Goal: Information Seeking & Learning: Learn about a topic

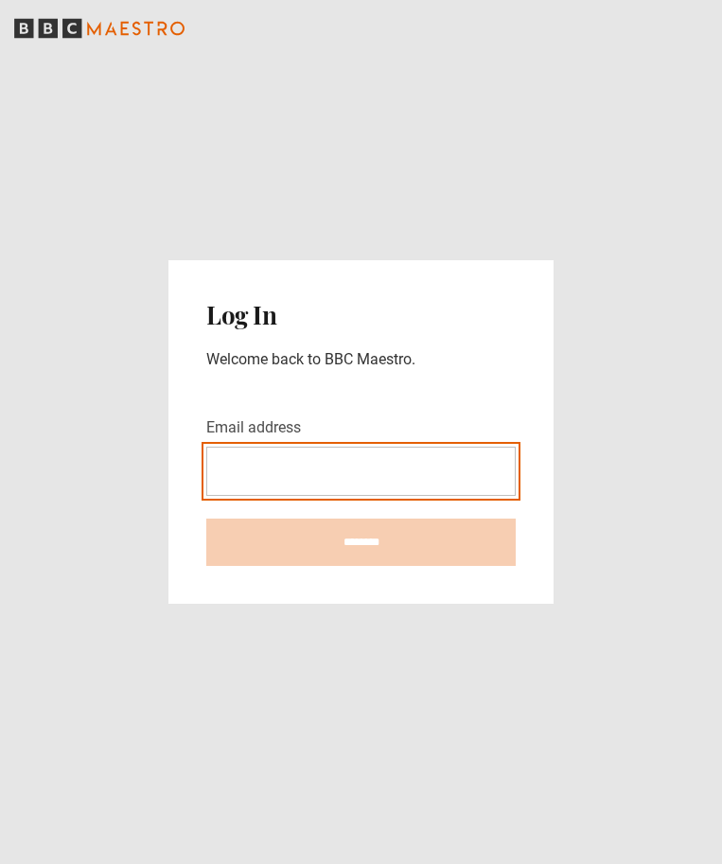
type input "**********"
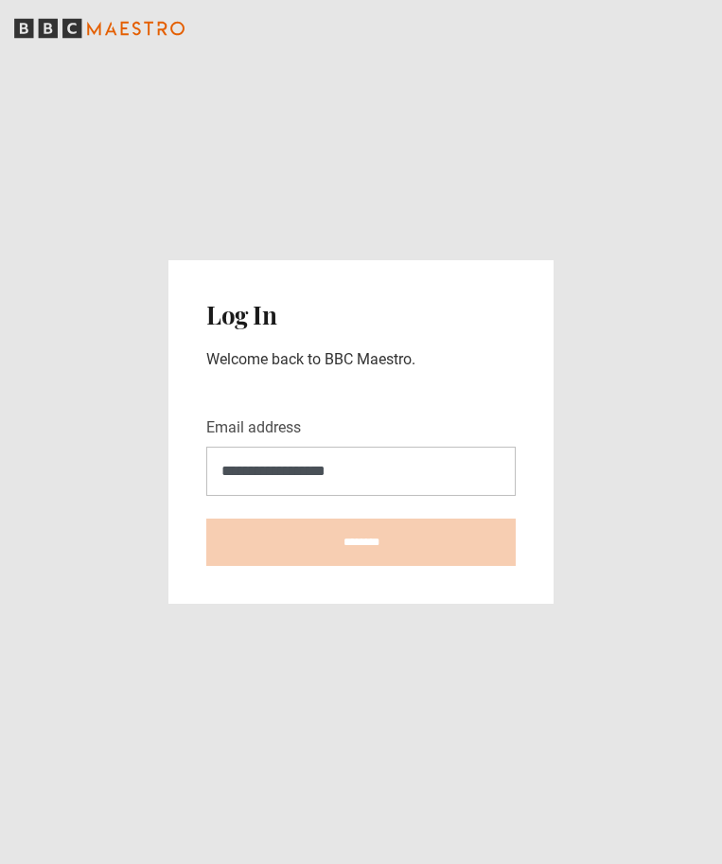
click at [360, 541] on input "********" at bounding box center [360, 541] width 309 height 47
type input "**********"
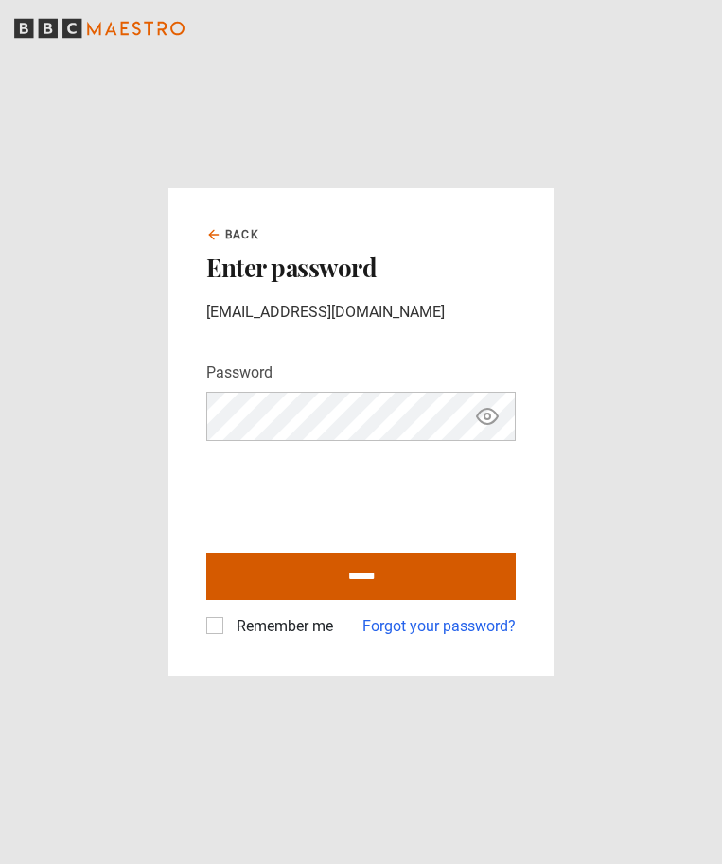
click at [272, 565] on input "******" at bounding box center [360, 576] width 309 height 47
type input "**********"
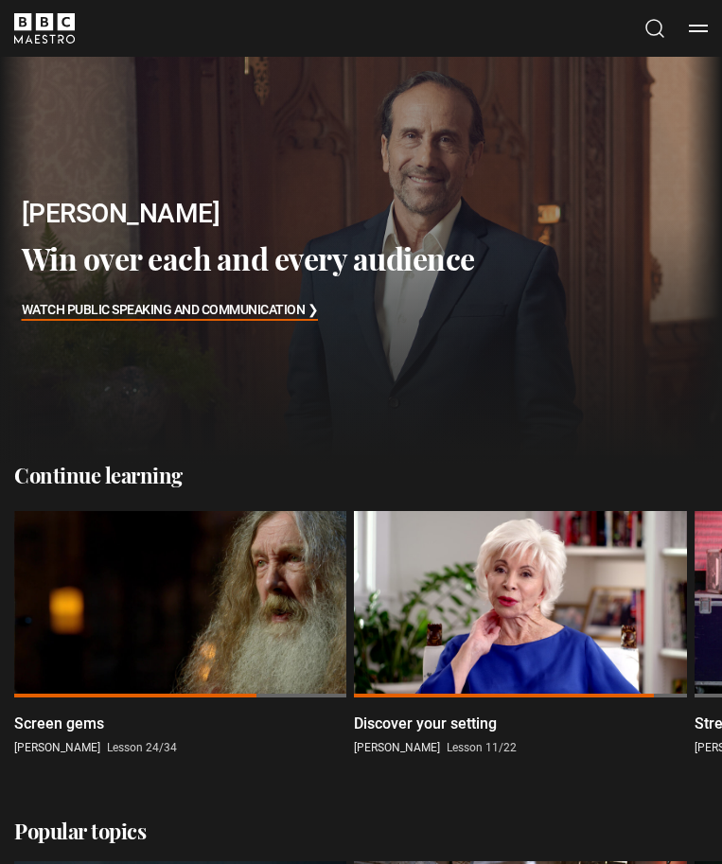
click at [701, 28] on button "Menu" at bounding box center [698, 28] width 19 height 19
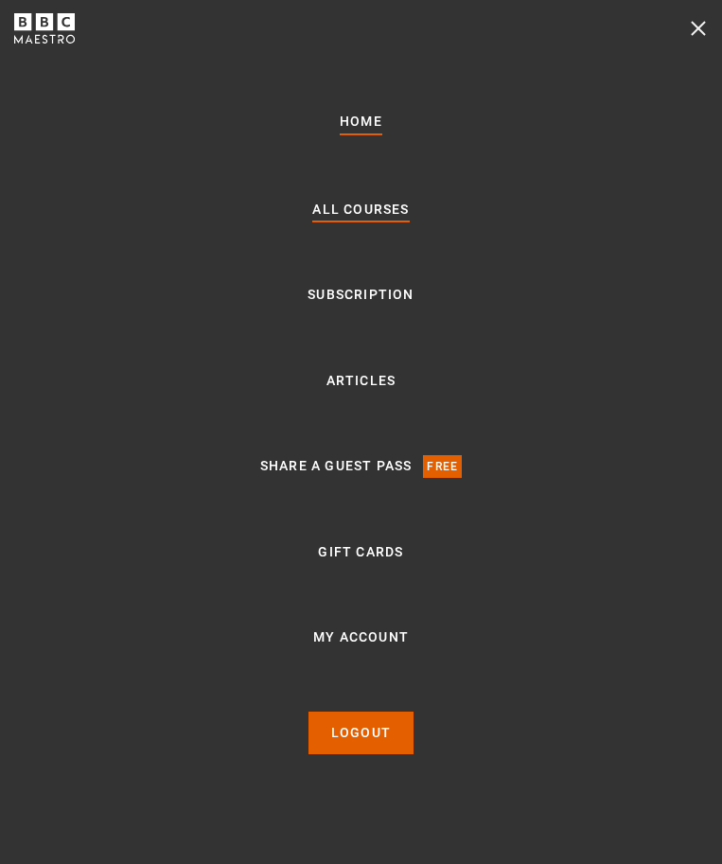
click at [371, 207] on link "All Courses" at bounding box center [360, 210] width 96 height 23
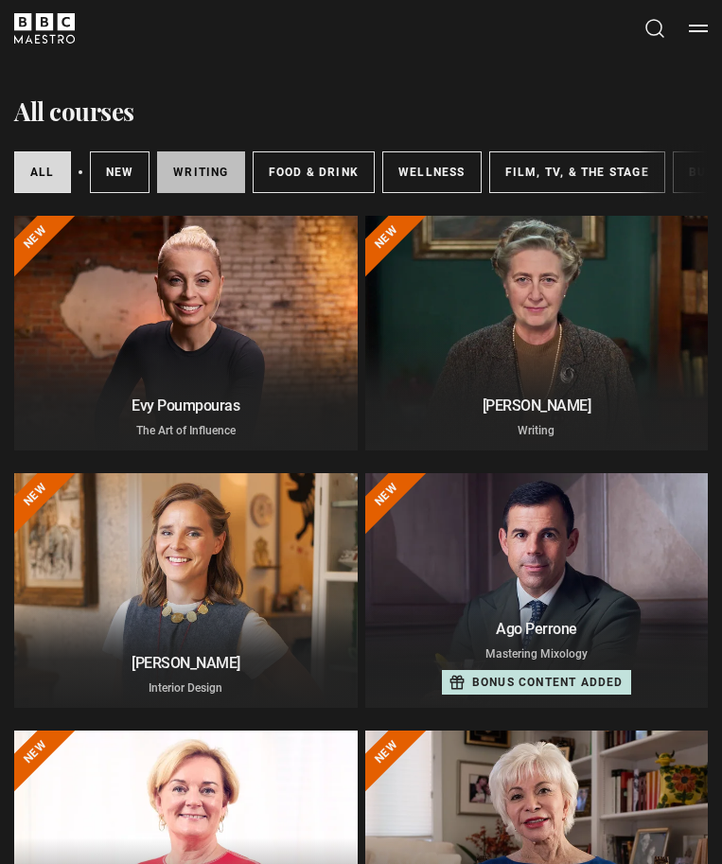
click at [202, 157] on link "Writing" at bounding box center [200, 172] width 87 height 42
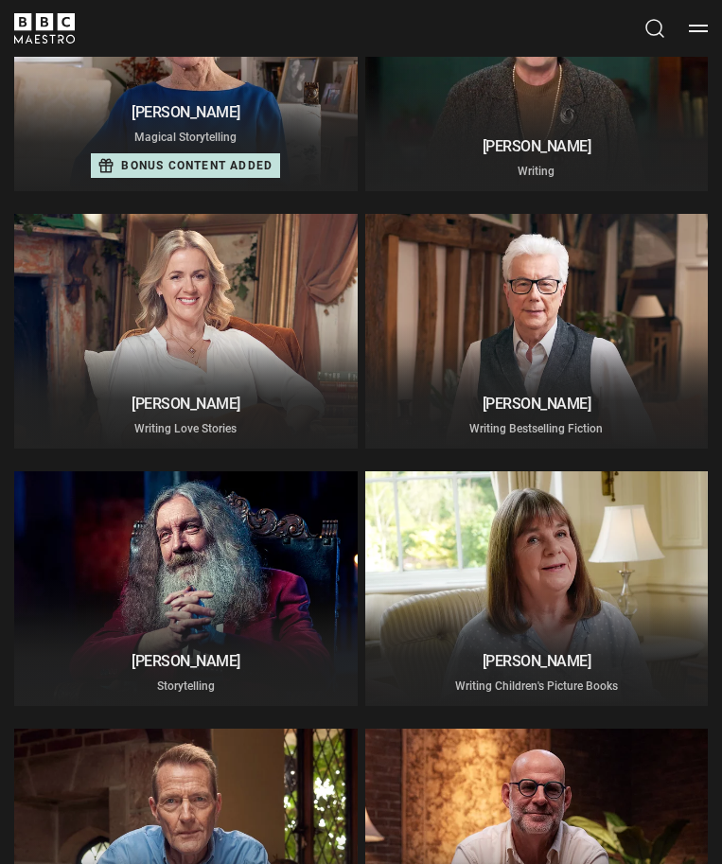
scroll to position [262, 0]
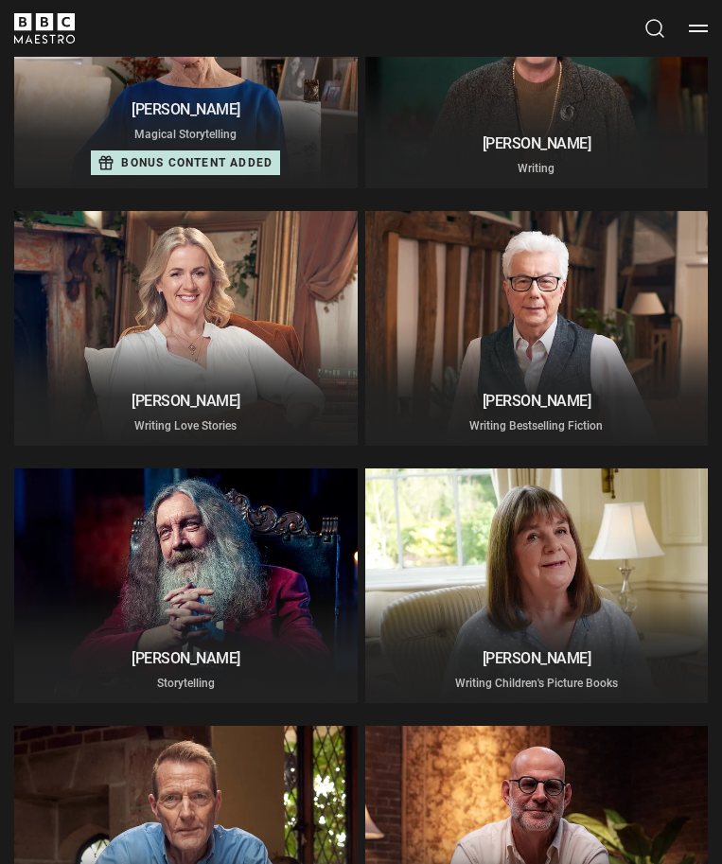
click at [233, 578] on div at bounding box center [185, 585] width 343 height 235
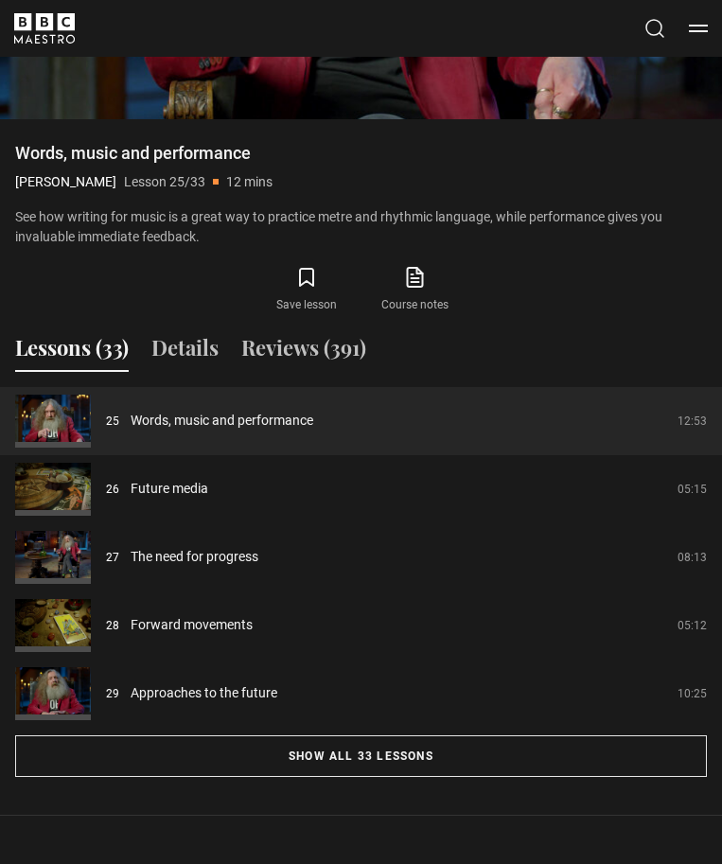
scroll to position [1562, 0]
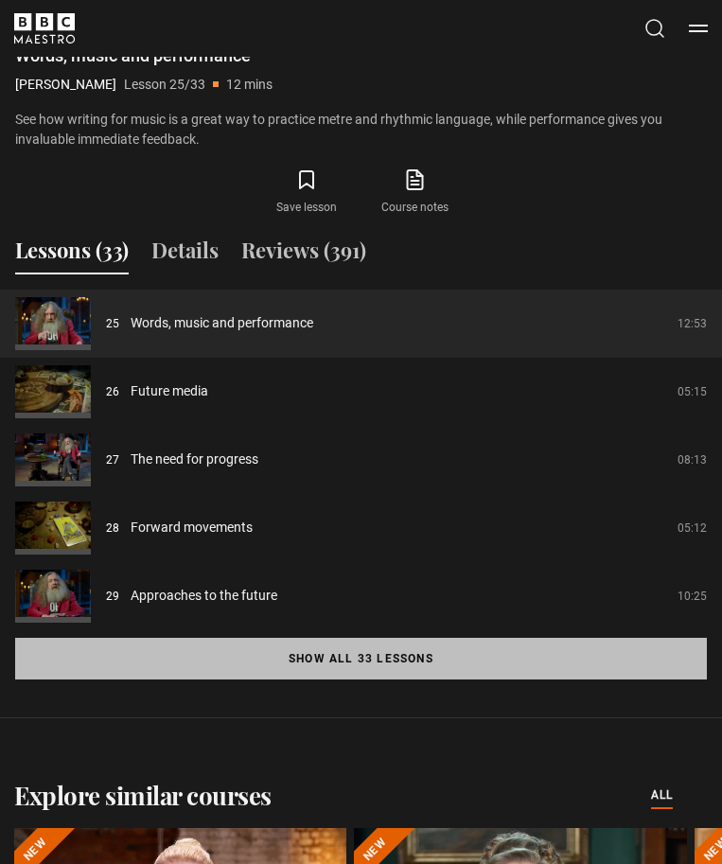
click at [349, 662] on button "Show all 33 lessons" at bounding box center [361, 659] width 692 height 42
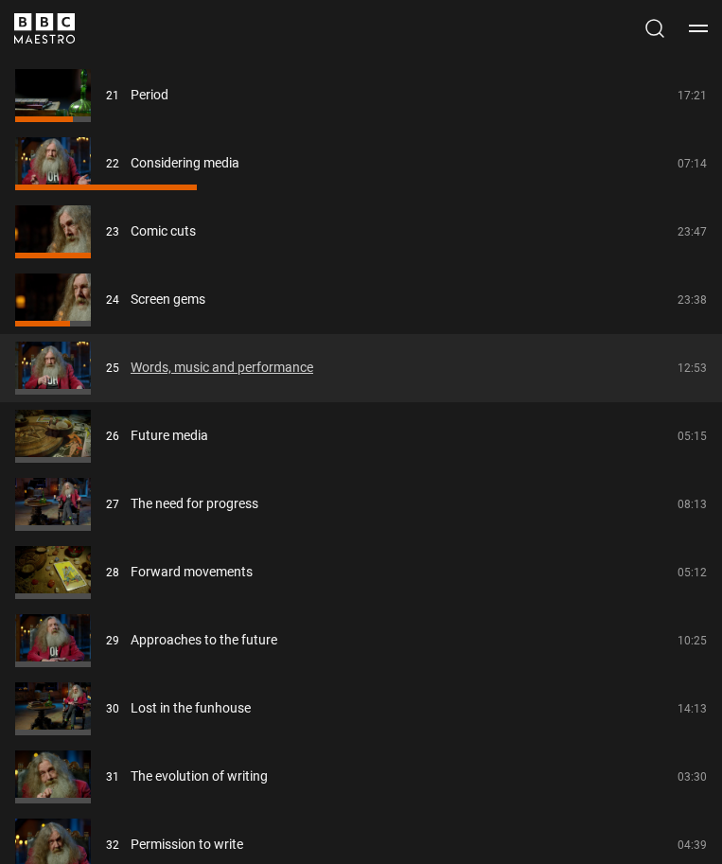
scroll to position [3222, 0]
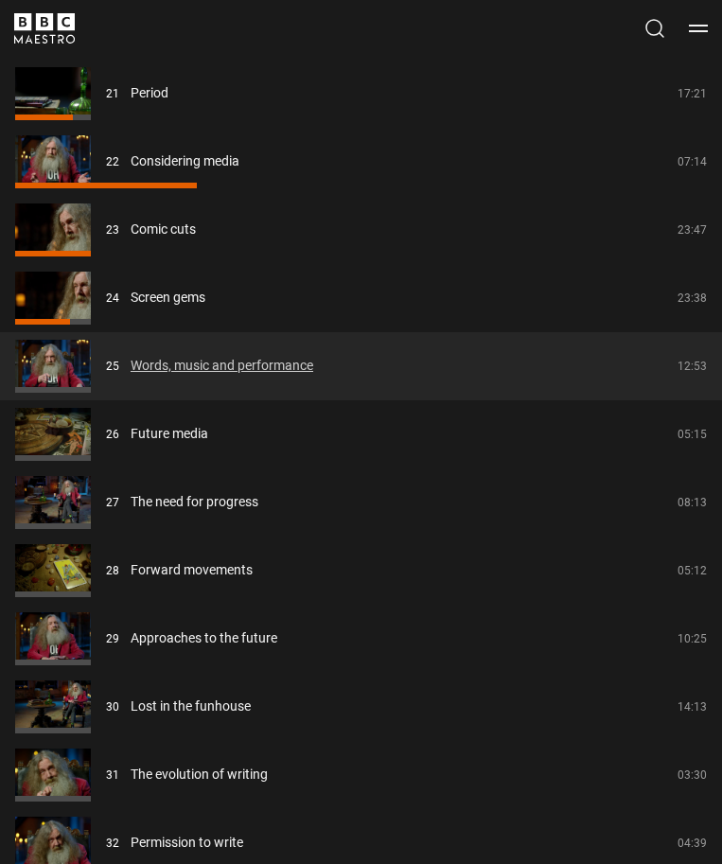
click at [313, 358] on link "Words, music and performance" at bounding box center [222, 366] width 183 height 20
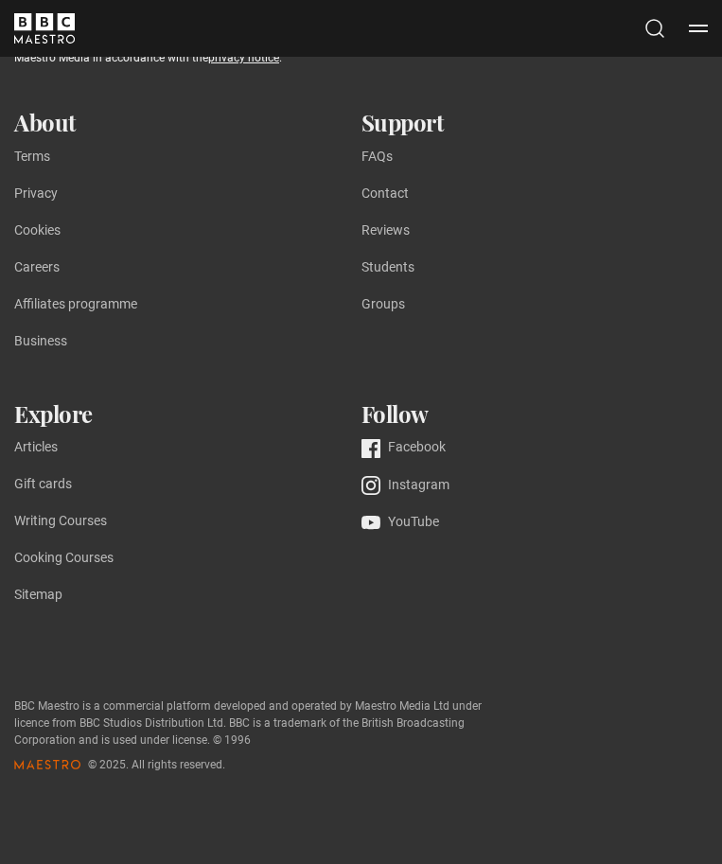
scroll to position [1020, 0]
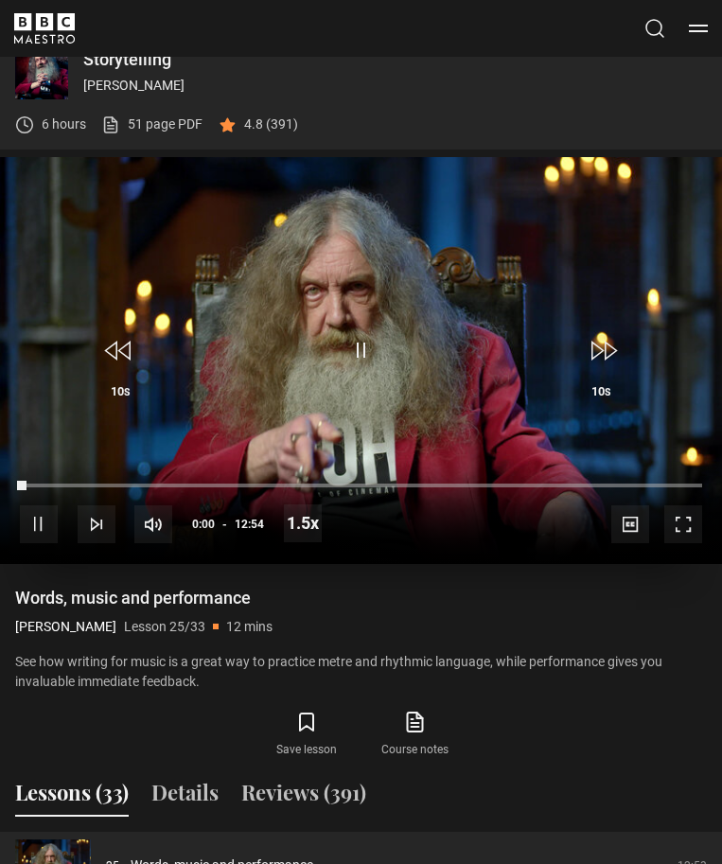
click at [377, 352] on video-js "Video Player is loading. Play Lesson Words, music and performance 10s Skip Back…" at bounding box center [361, 360] width 722 height 406
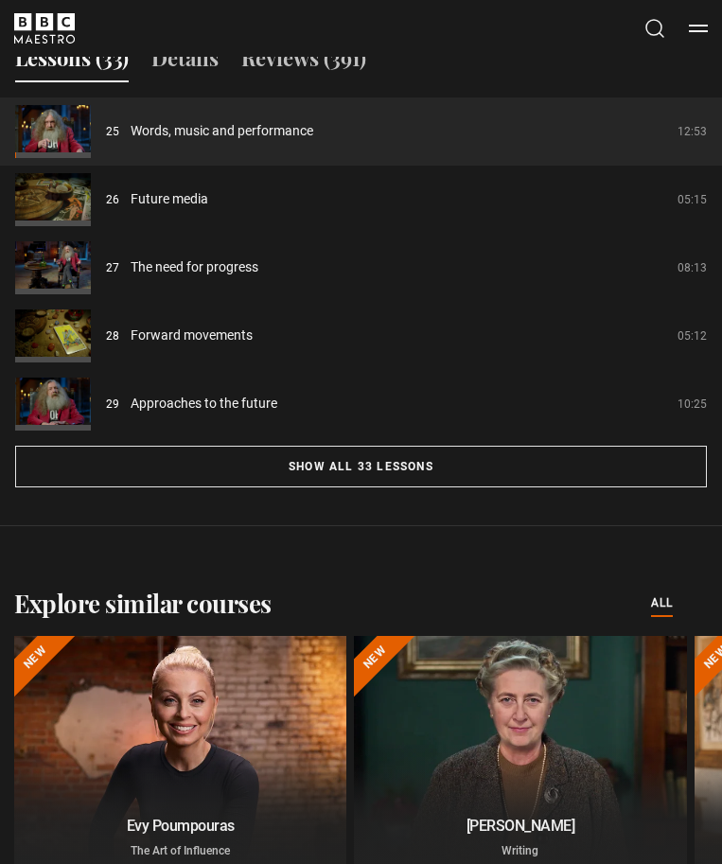
scroll to position [1756, 0]
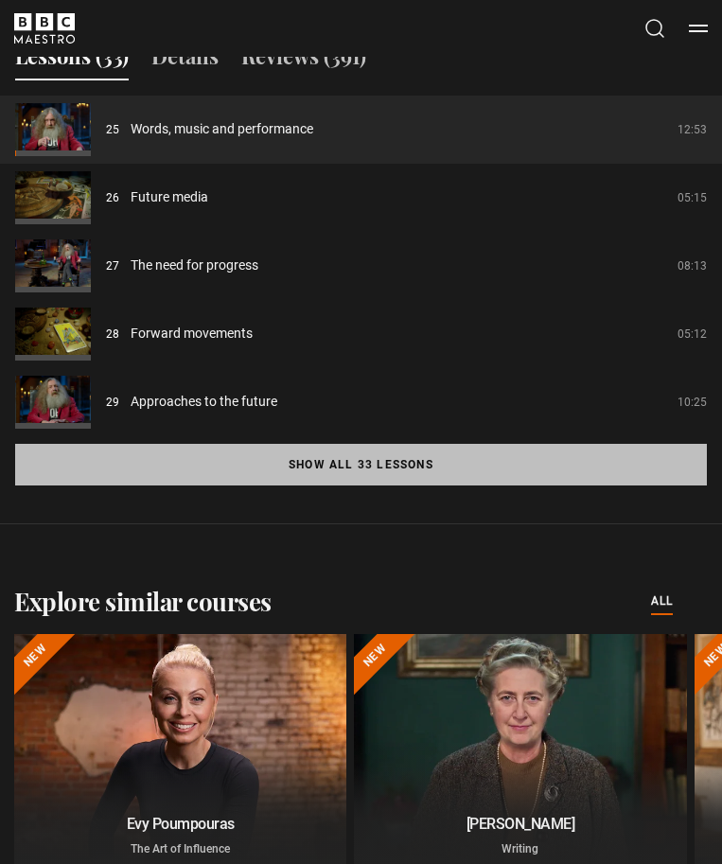
click at [462, 460] on button "Show all 33 lessons" at bounding box center [361, 465] width 692 height 42
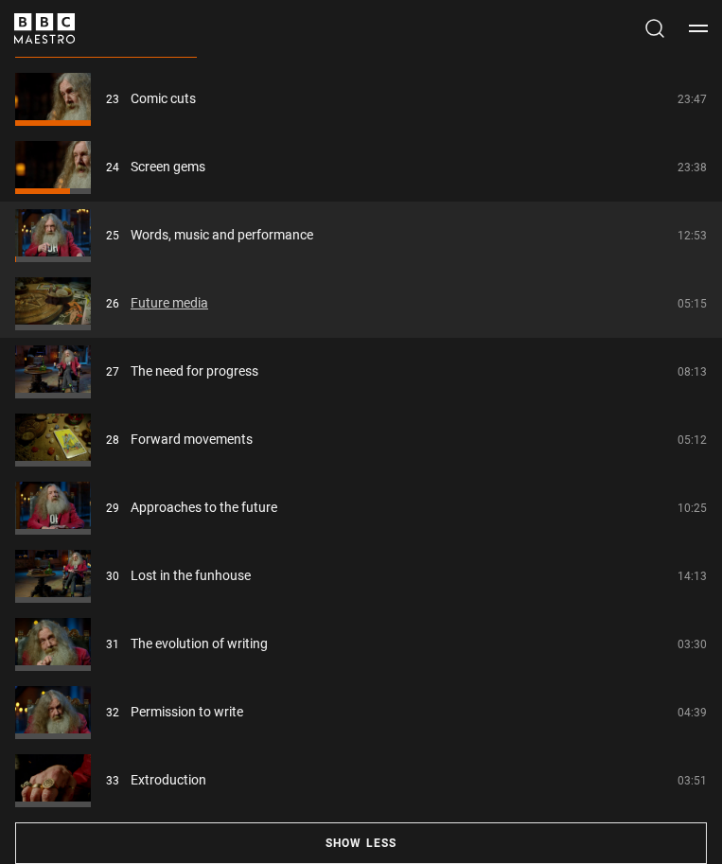
scroll to position [3362, 0]
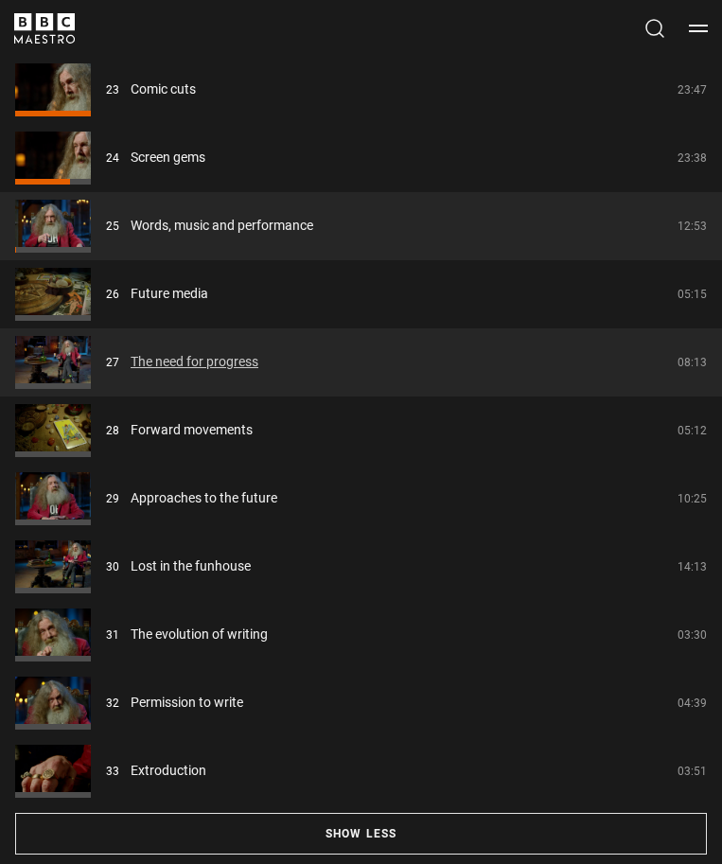
click at [258, 362] on link "The need for progress" at bounding box center [195, 362] width 128 height 20
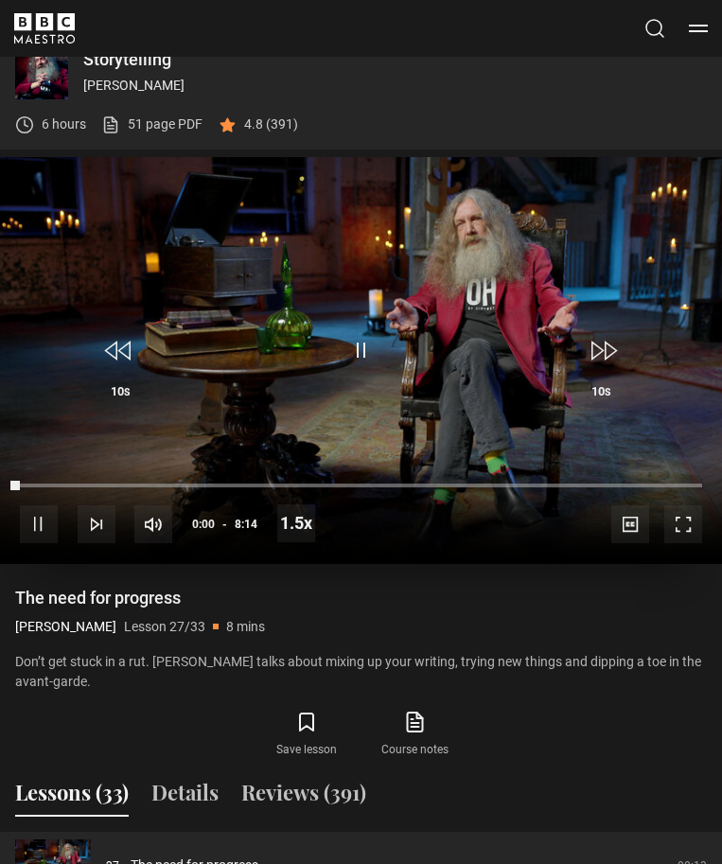
click at [370, 352] on video-js "Video Player is loading. Play Lesson The need for progress 10s Skip Back 10 sec…" at bounding box center [361, 360] width 722 height 406
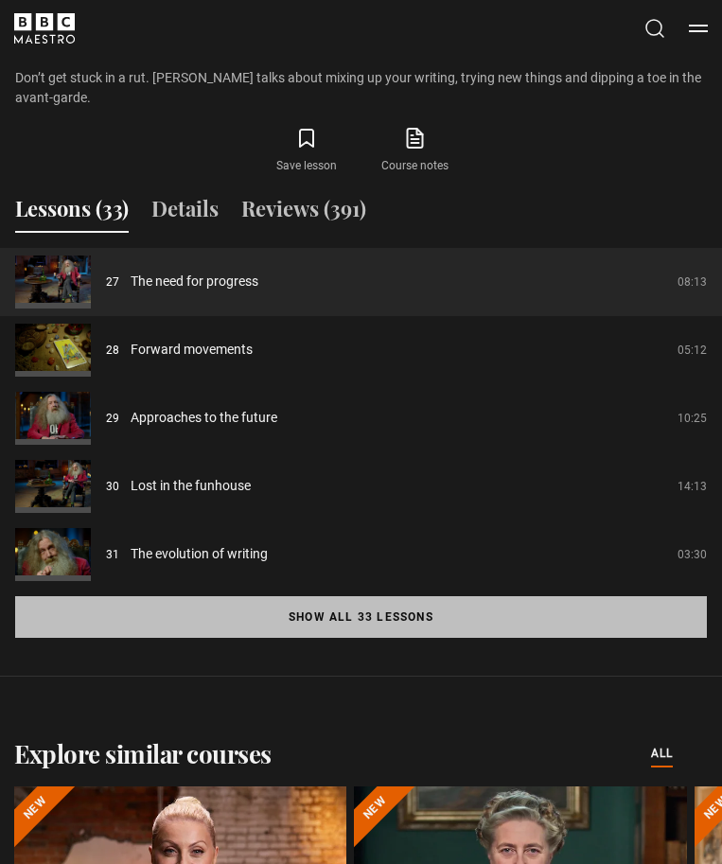
scroll to position [1605, 0]
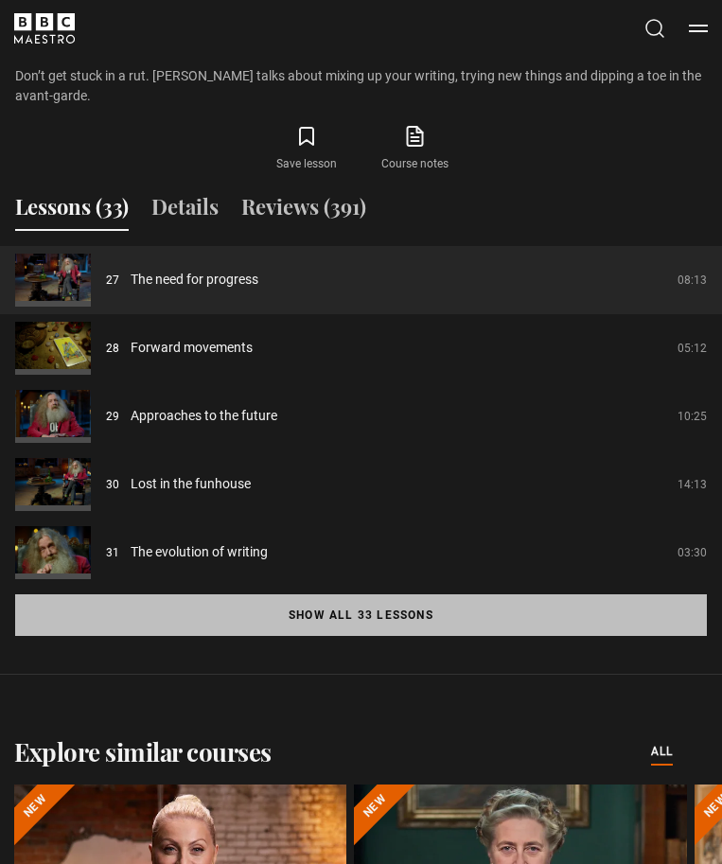
click at [451, 600] on button "Show all 33 lessons" at bounding box center [361, 615] width 692 height 42
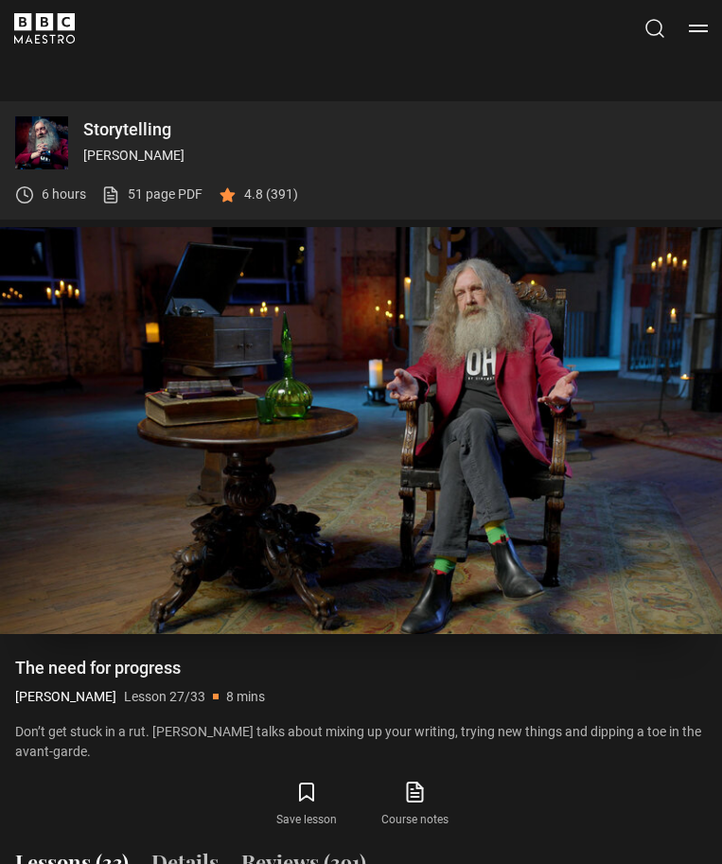
scroll to position [951, 0]
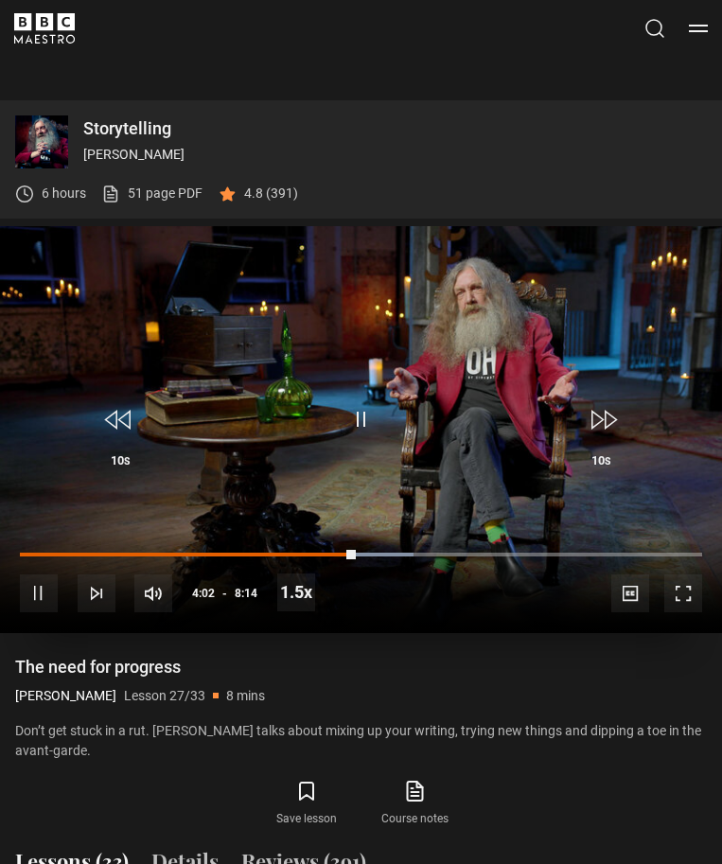
click at [366, 410] on span "Video Player" at bounding box center [360, 419] width 57 height 57
click at [359, 422] on span "Video Player" at bounding box center [360, 419] width 57 height 57
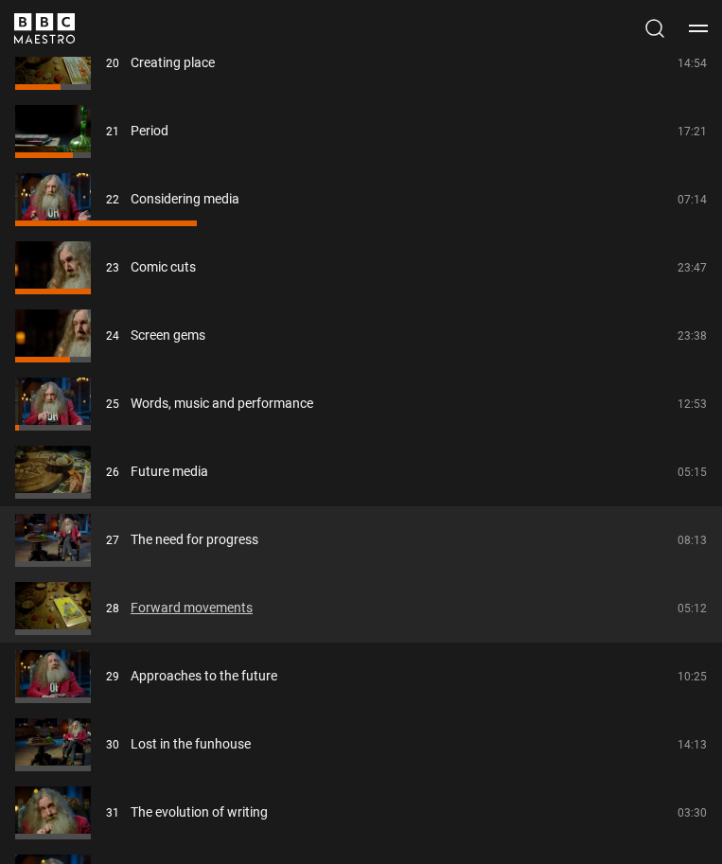
scroll to position [3187, 0]
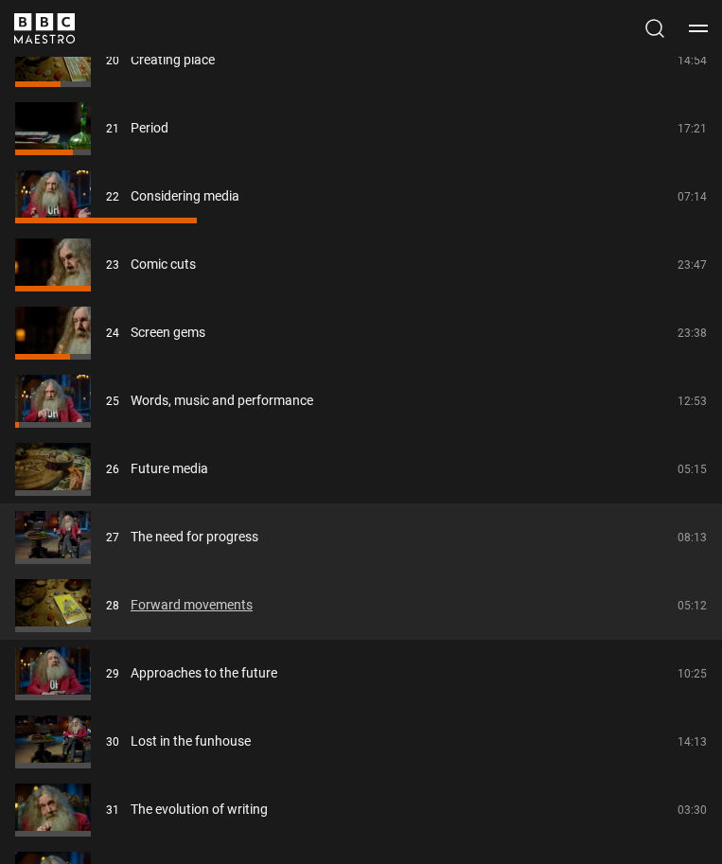
click at [253, 595] on link "Forward movements" at bounding box center [192, 605] width 122 height 20
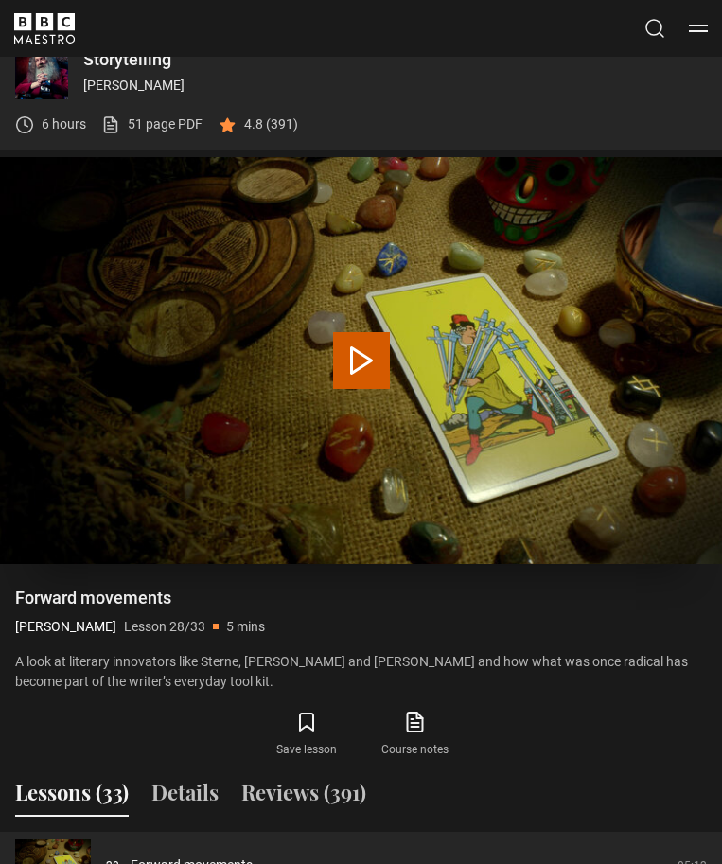
click at [367, 364] on button "Play Lesson Forward movements" at bounding box center [361, 360] width 57 height 57
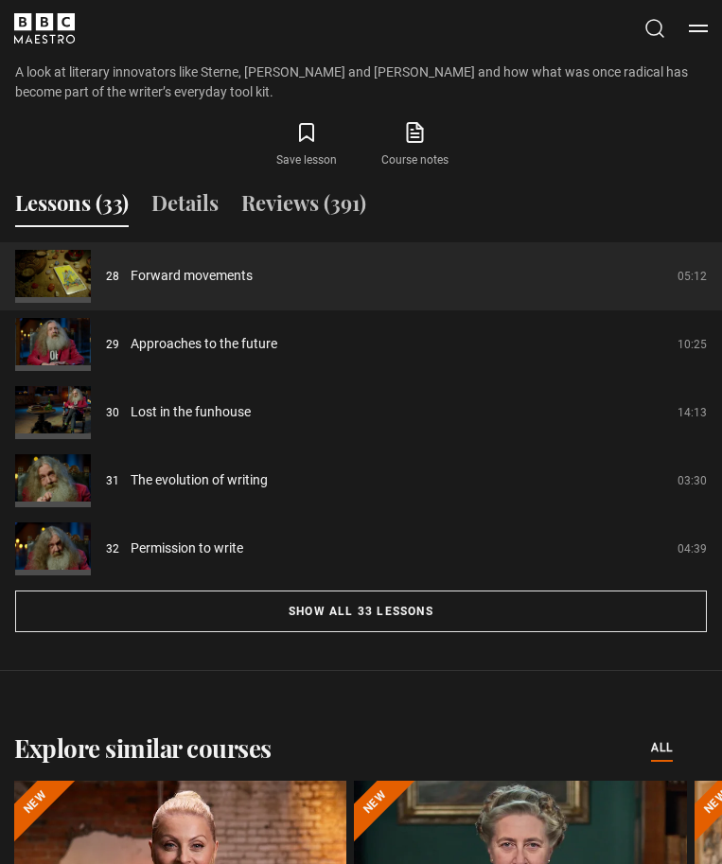
scroll to position [1611, 0]
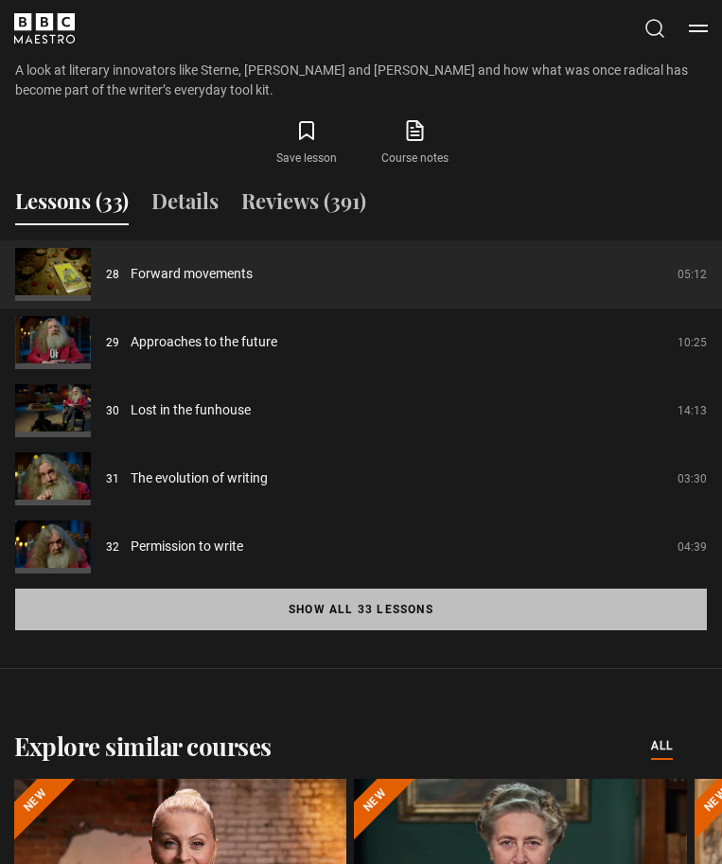
click at [485, 598] on button "Show all 33 lessons" at bounding box center [361, 609] width 692 height 42
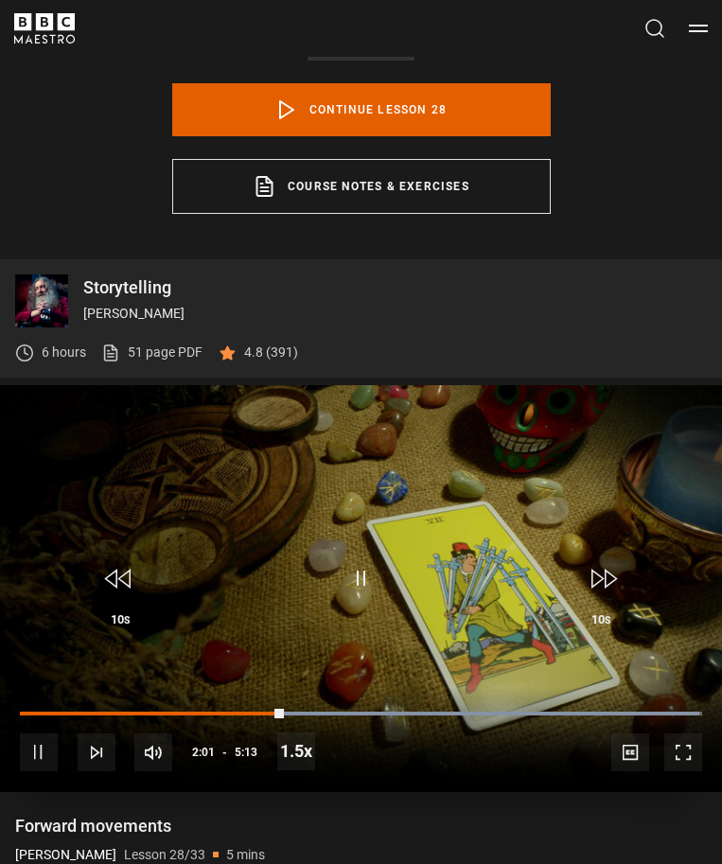
scroll to position [792, 0]
click at [361, 572] on span "Video Player" at bounding box center [360, 578] width 57 height 57
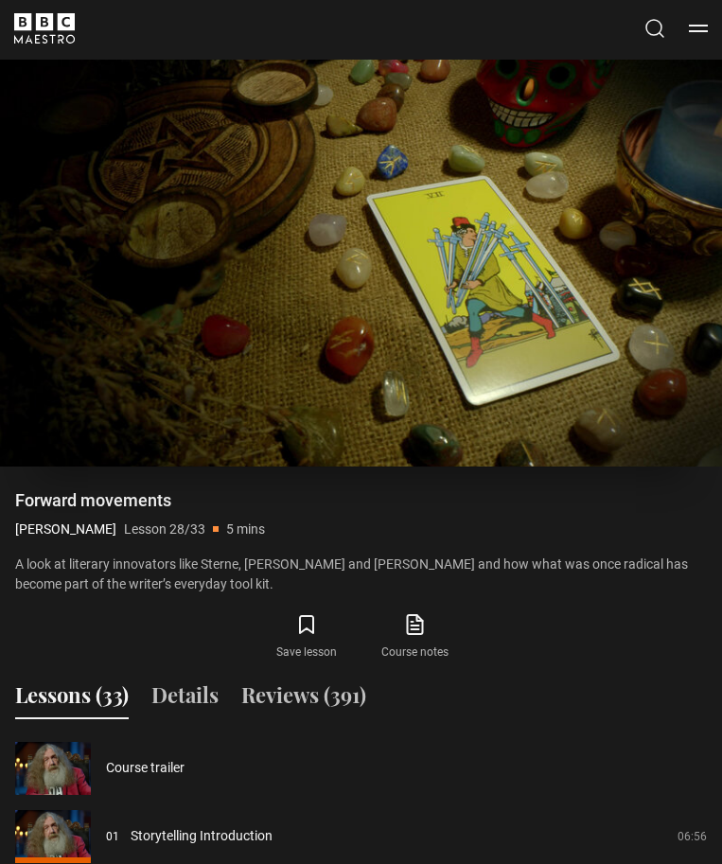
scroll to position [1114, 0]
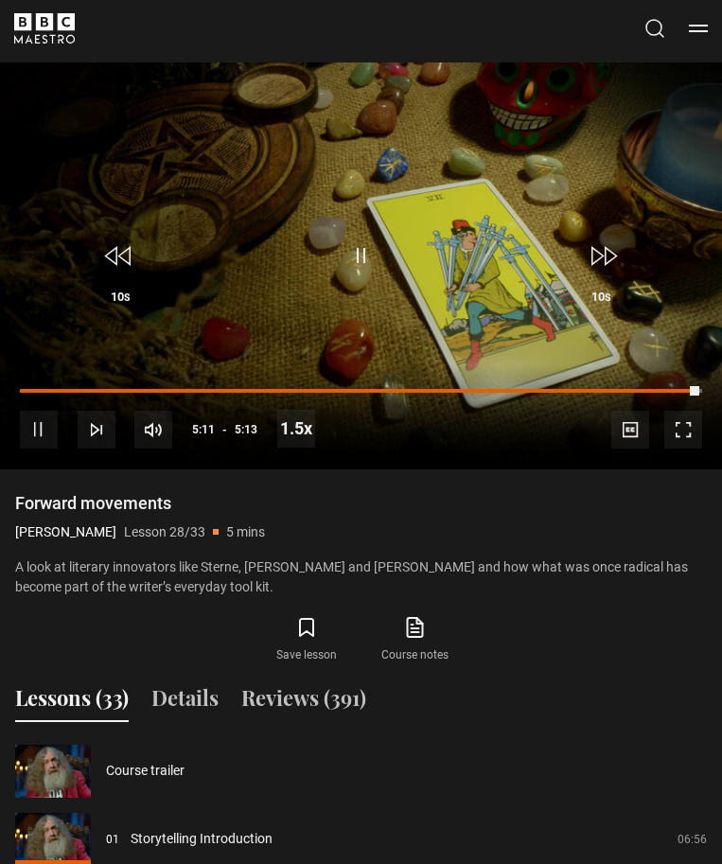
click at [40, 22] on icon "BBC Maestro" at bounding box center [44, 21] width 17 height 17
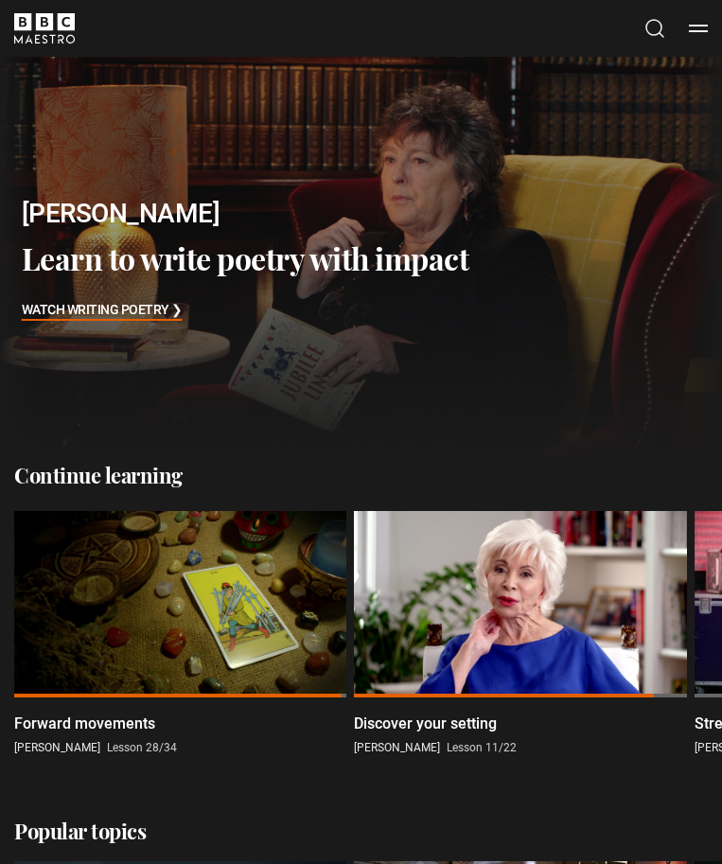
click at [698, 33] on button "Menu" at bounding box center [698, 28] width 19 height 19
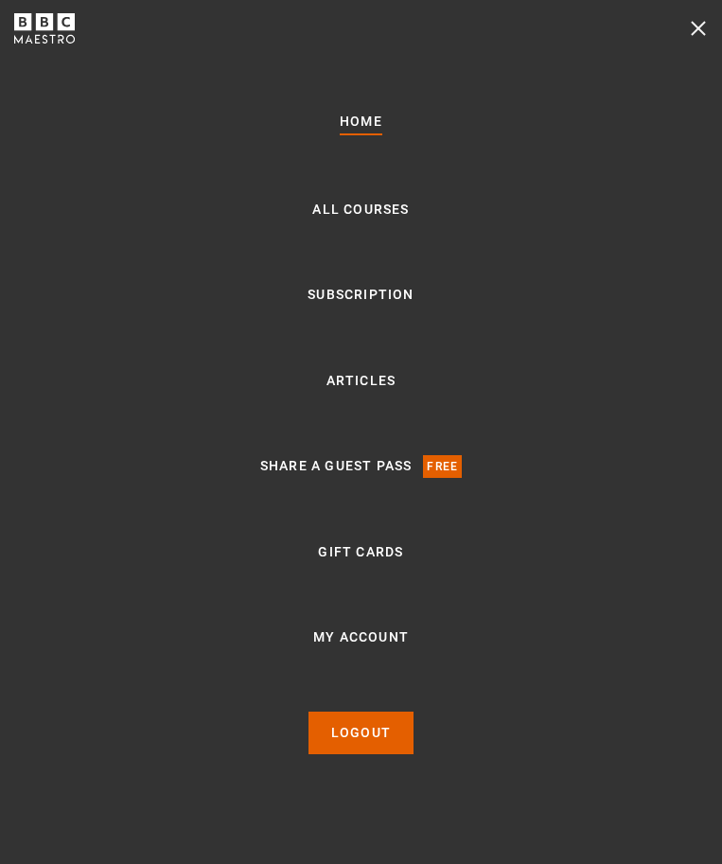
click at [367, 227] on ul "Home All Courses Subscription Articles Share a guest pass Free Gift Cards My Ac…" at bounding box center [361, 432] width 202 height 645
click at [367, 218] on link "All Courses" at bounding box center [360, 210] width 96 height 23
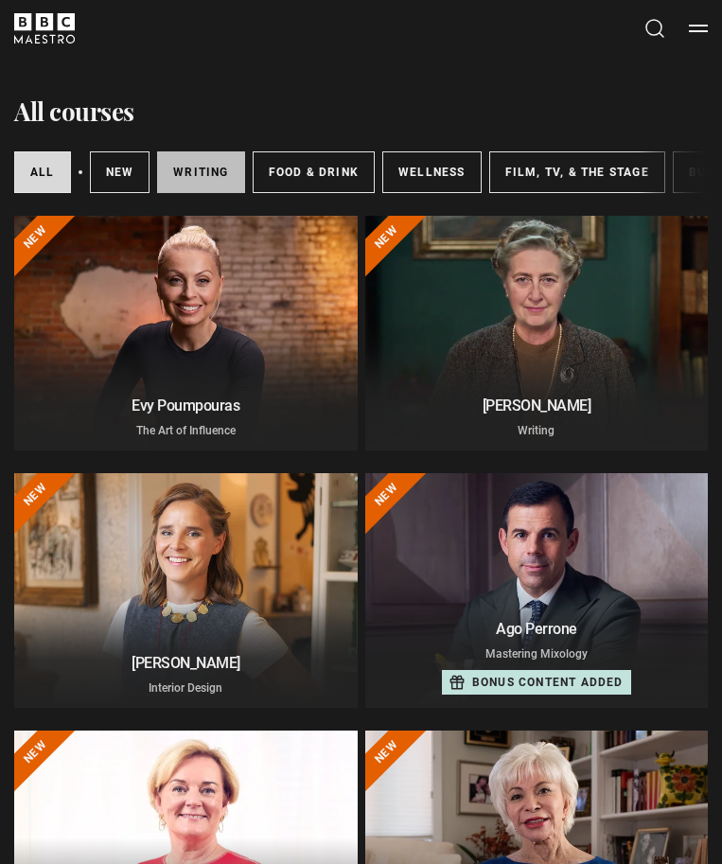
click at [209, 178] on link "Writing" at bounding box center [200, 172] width 87 height 42
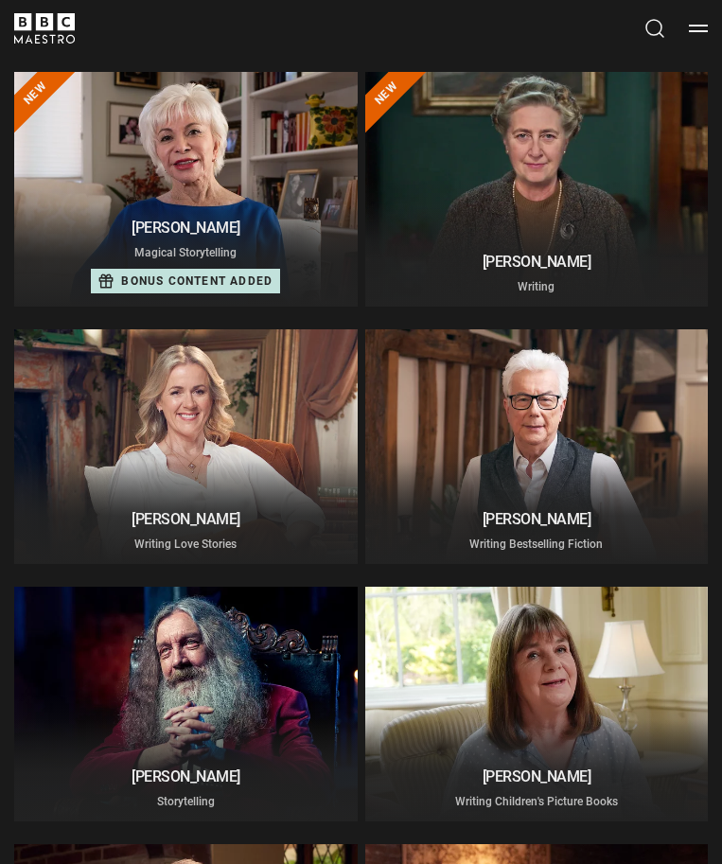
scroll to position [143, 0]
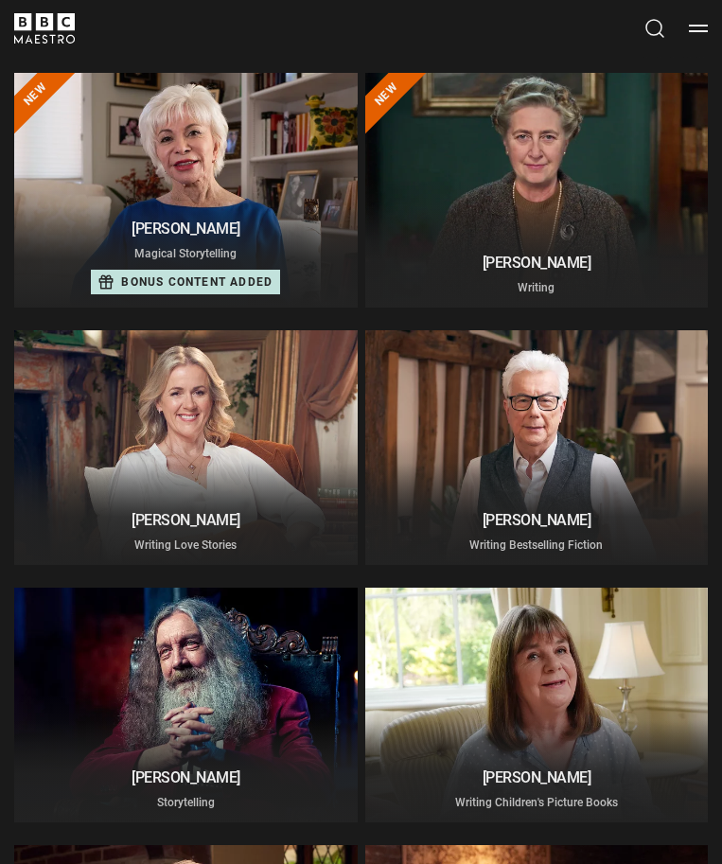
click at [246, 192] on div at bounding box center [185, 190] width 343 height 235
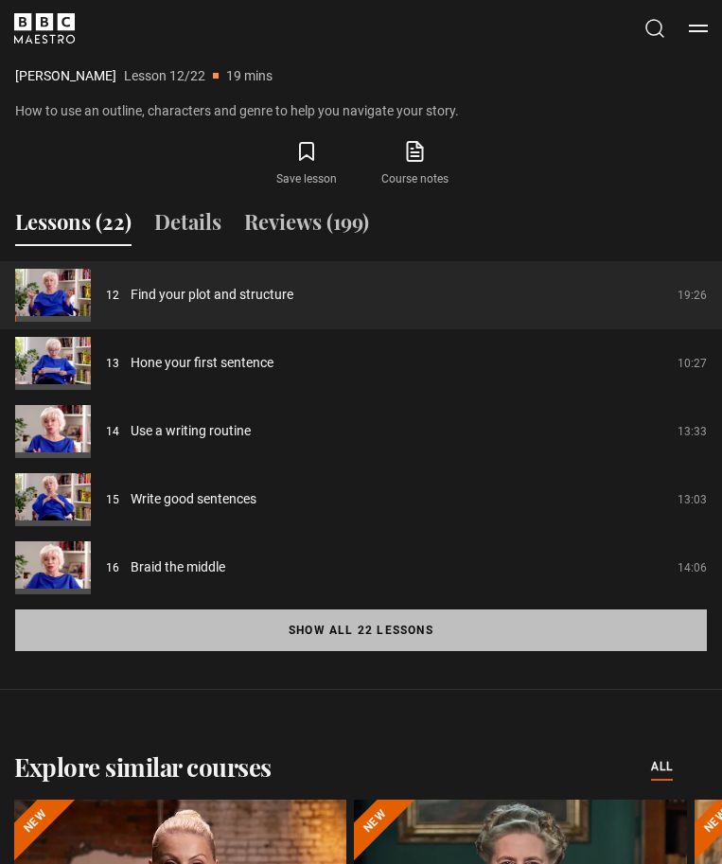
scroll to position [1762, 0]
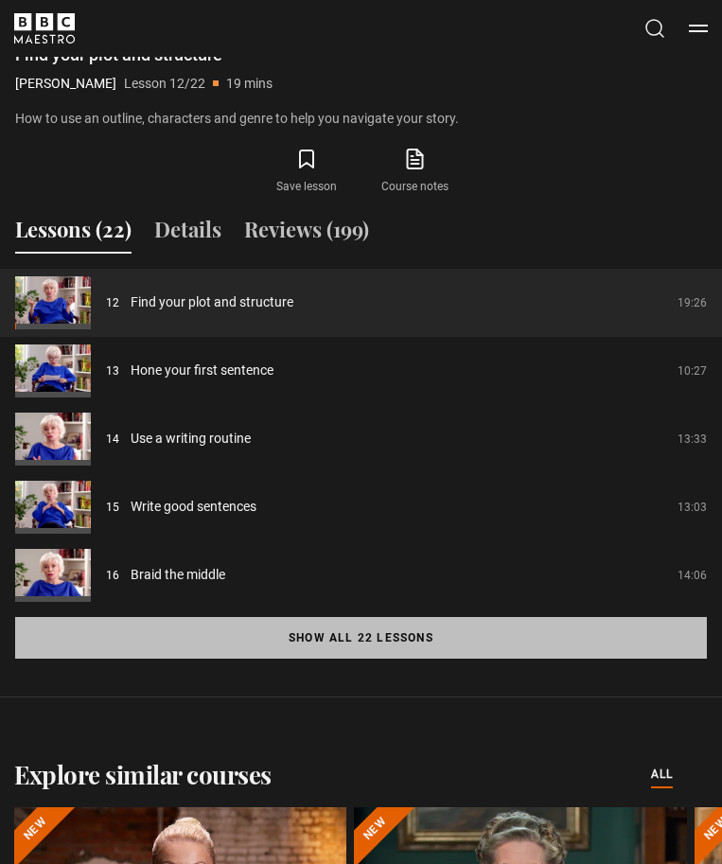
click at [443, 649] on button "Show all 22 lessons" at bounding box center [361, 638] width 692 height 42
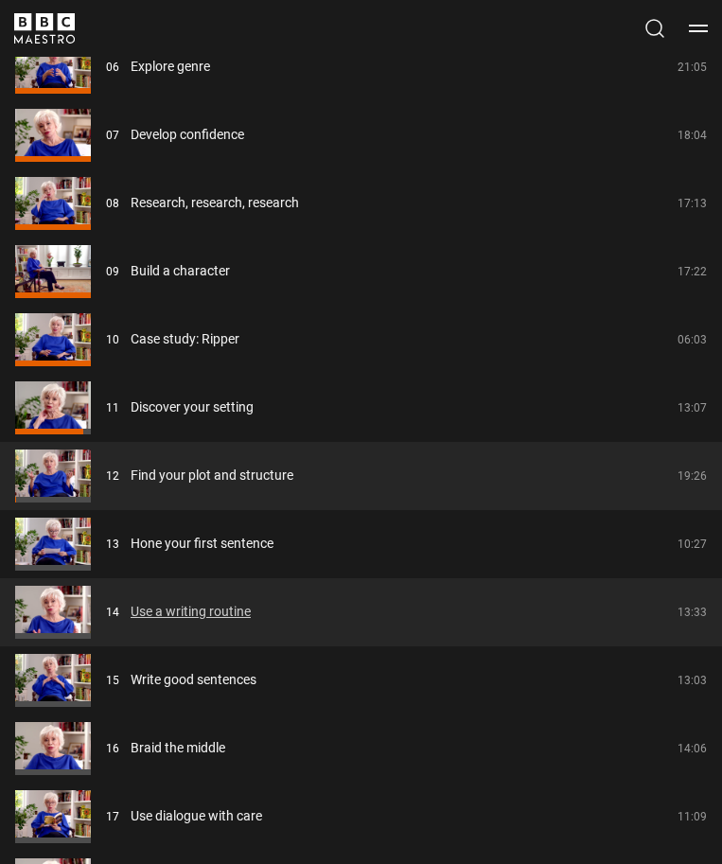
scroll to position [2406, 0]
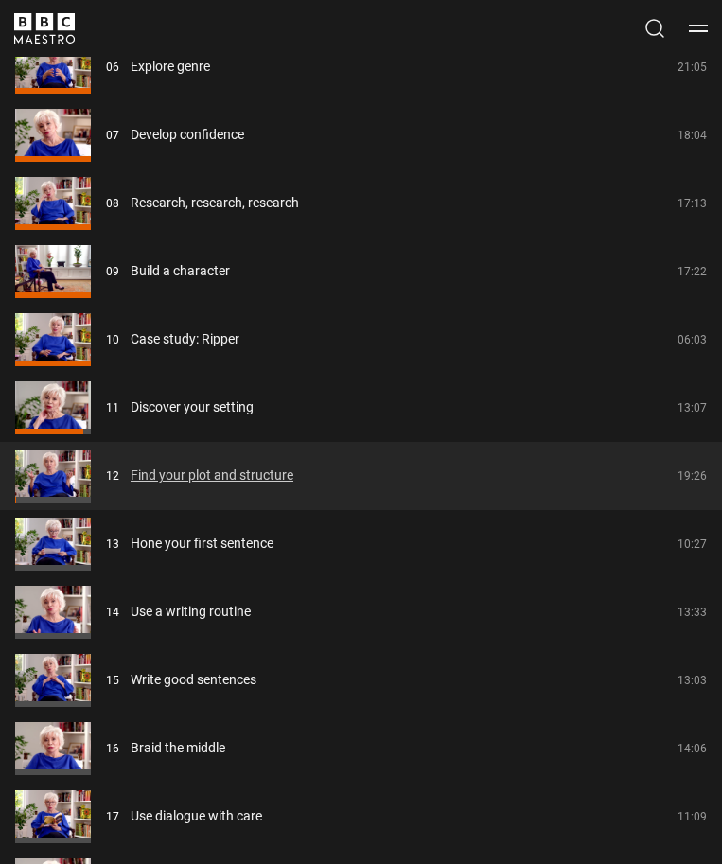
click at [254, 484] on link "Find your plot and structure" at bounding box center [212, 475] width 163 height 20
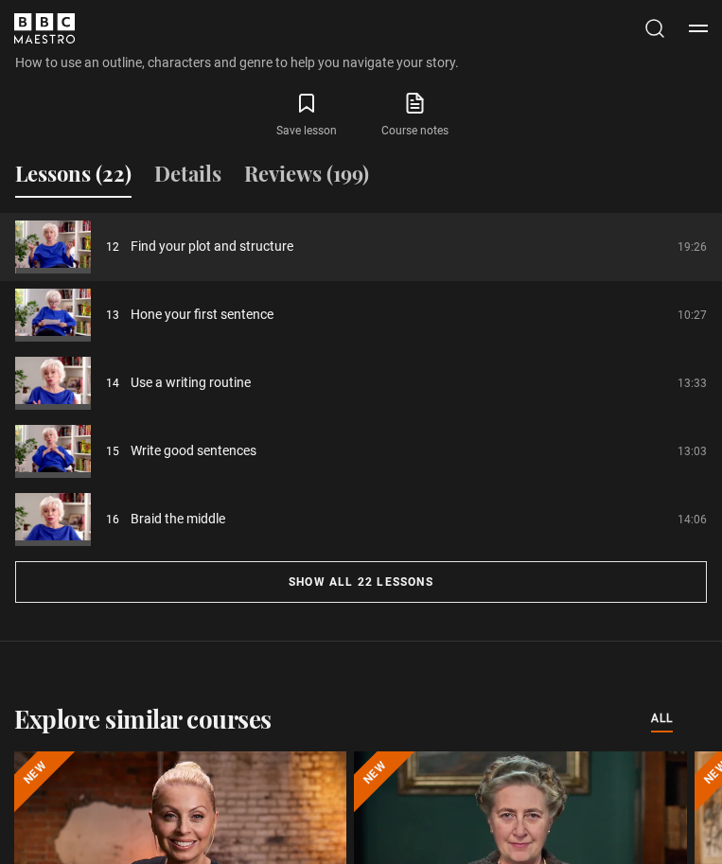
scroll to position [1826, 0]
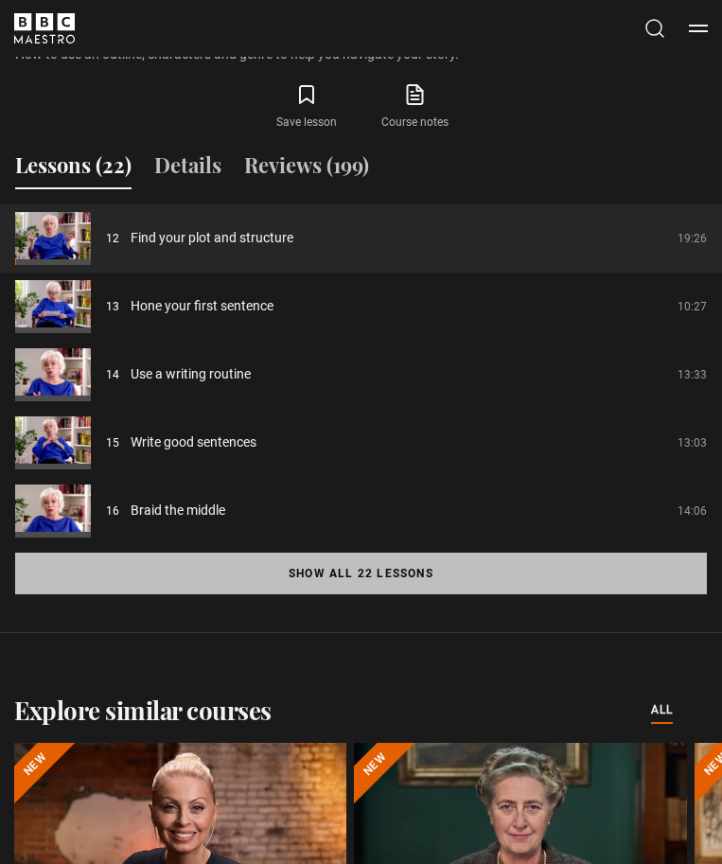
click at [447, 577] on button "Show all 22 lessons" at bounding box center [361, 574] width 692 height 42
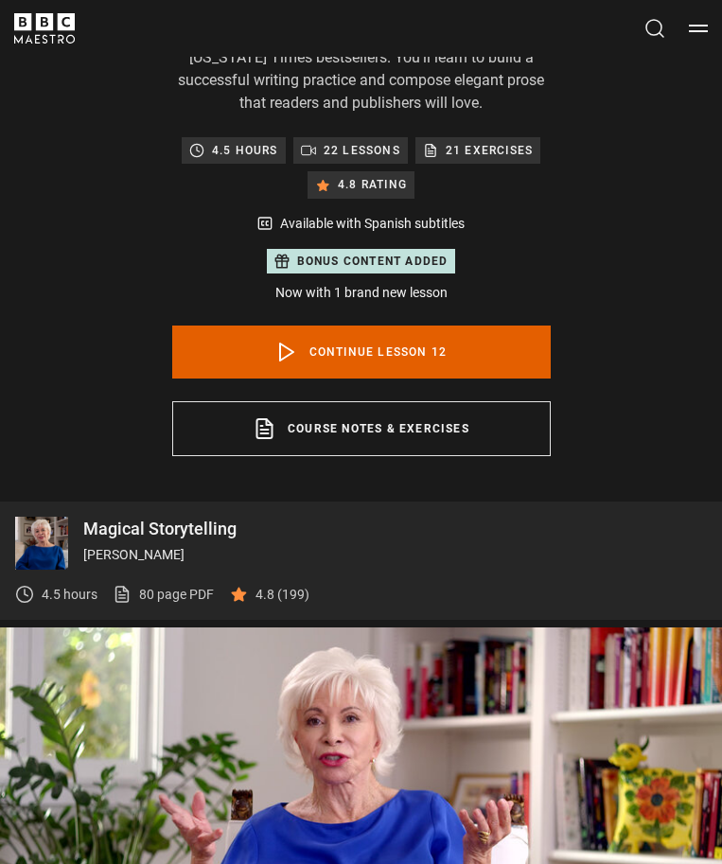
scroll to position [749, 0]
click at [363, 805] on span "Video Player" at bounding box center [360, 820] width 57 height 57
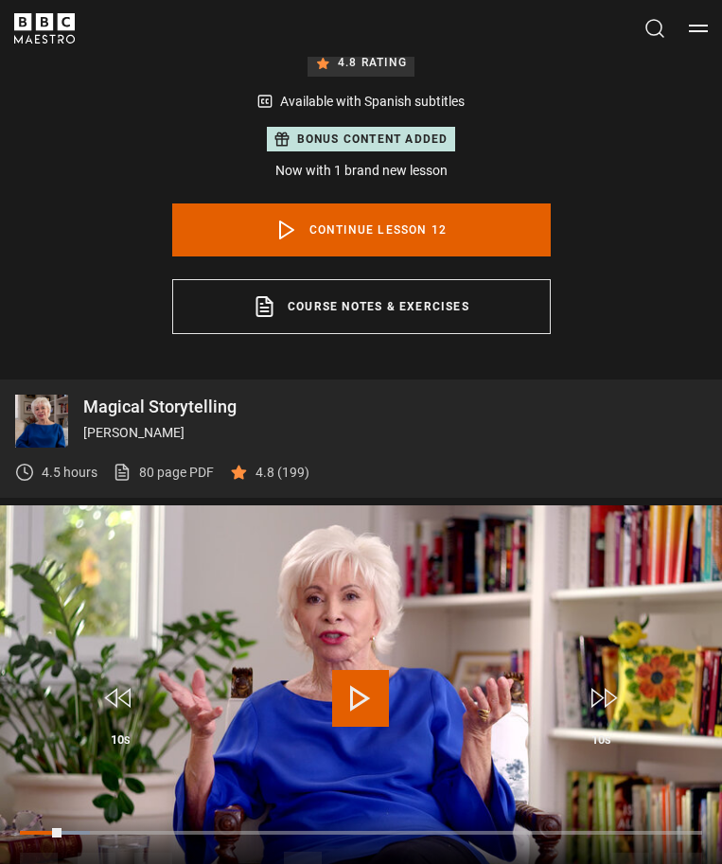
scroll to position [903, 0]
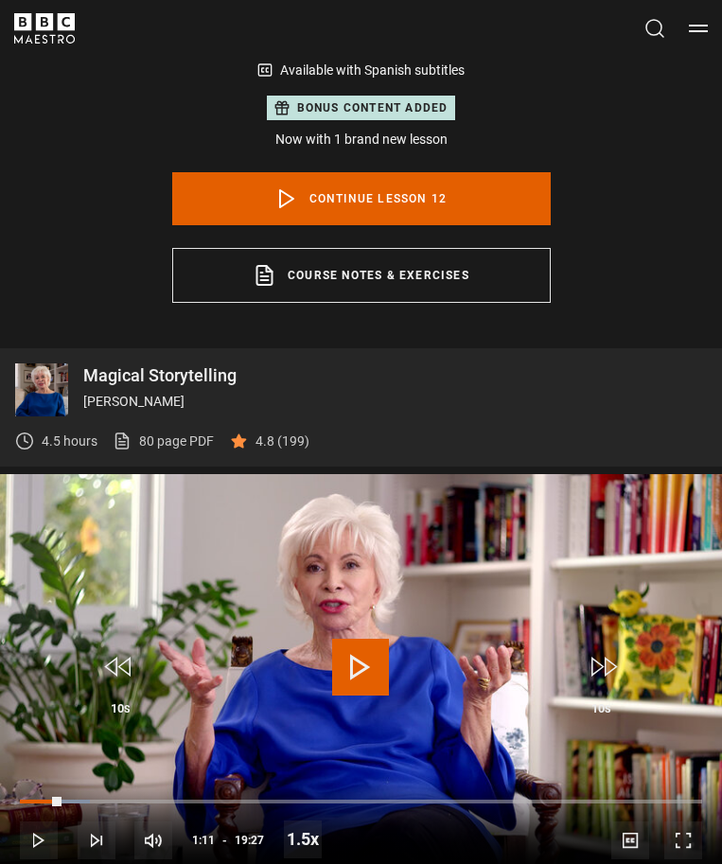
click at [365, 673] on span "Video Player" at bounding box center [360, 667] width 57 height 57
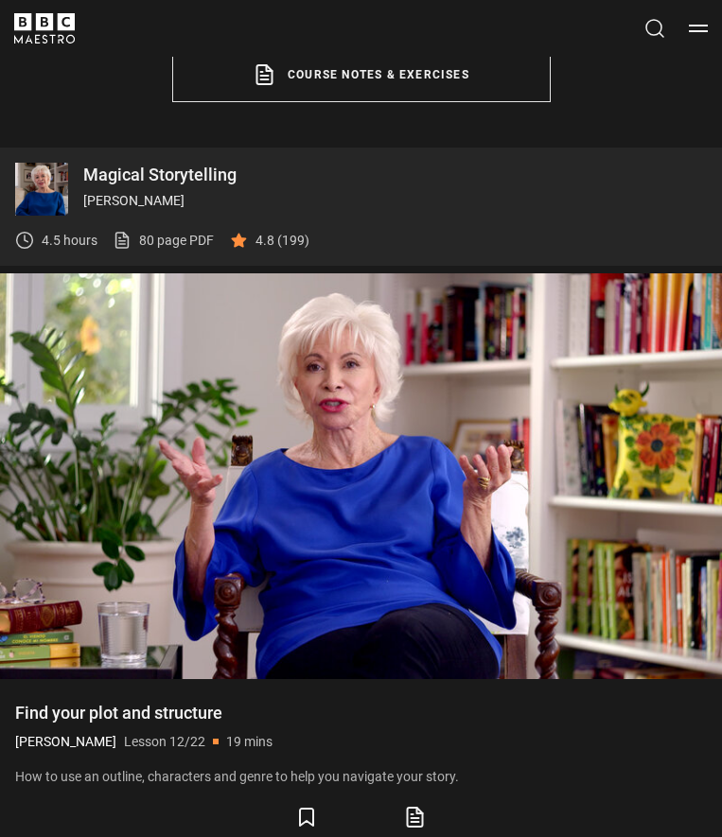
scroll to position [1103, 0]
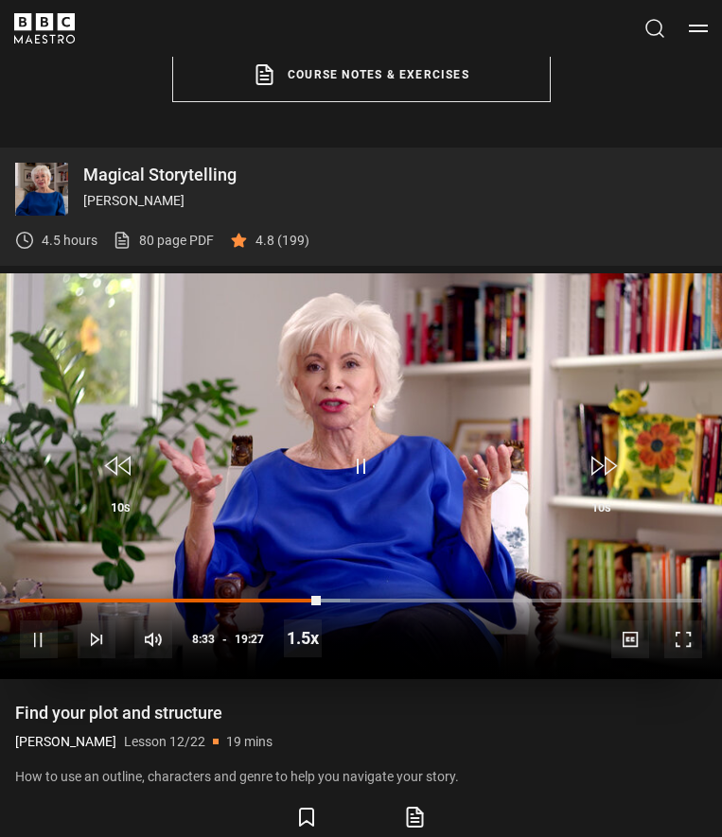
click at [129, 474] on span "Video Player" at bounding box center [120, 466] width 57 height 57
click at [122, 453] on span "Video Player" at bounding box center [120, 466] width 57 height 57
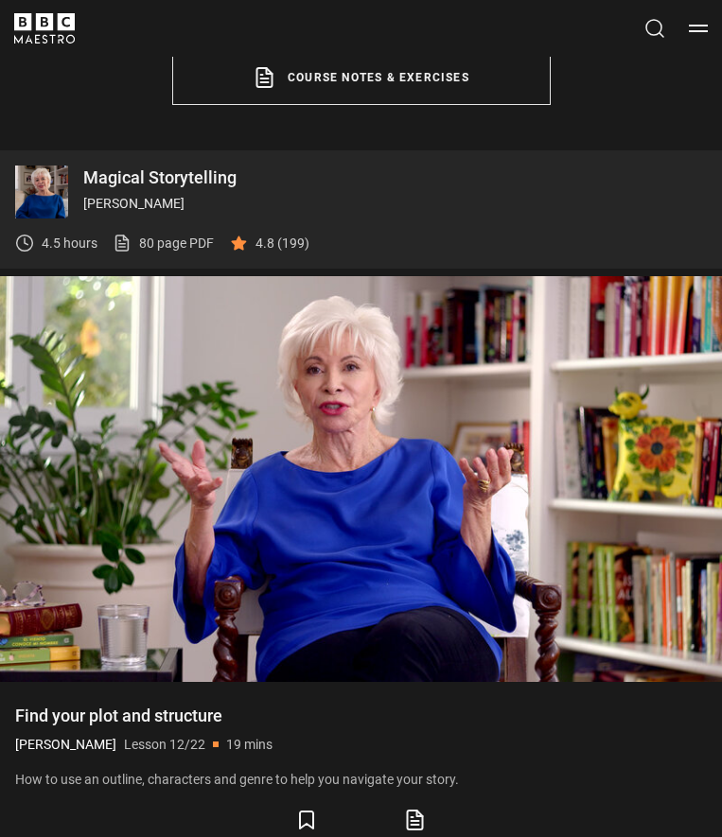
scroll to position [1101, 0]
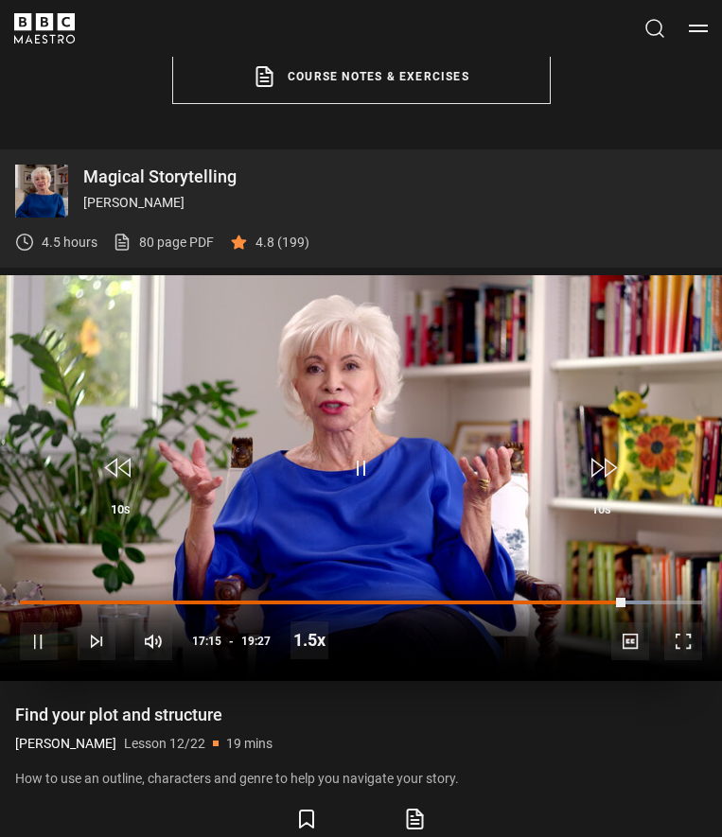
click at [350, 449] on span "Video Player" at bounding box center [360, 468] width 57 height 57
click at [360, 480] on span "Video Player" at bounding box center [360, 468] width 57 height 57
click at [354, 477] on span "Video Player" at bounding box center [360, 468] width 57 height 57
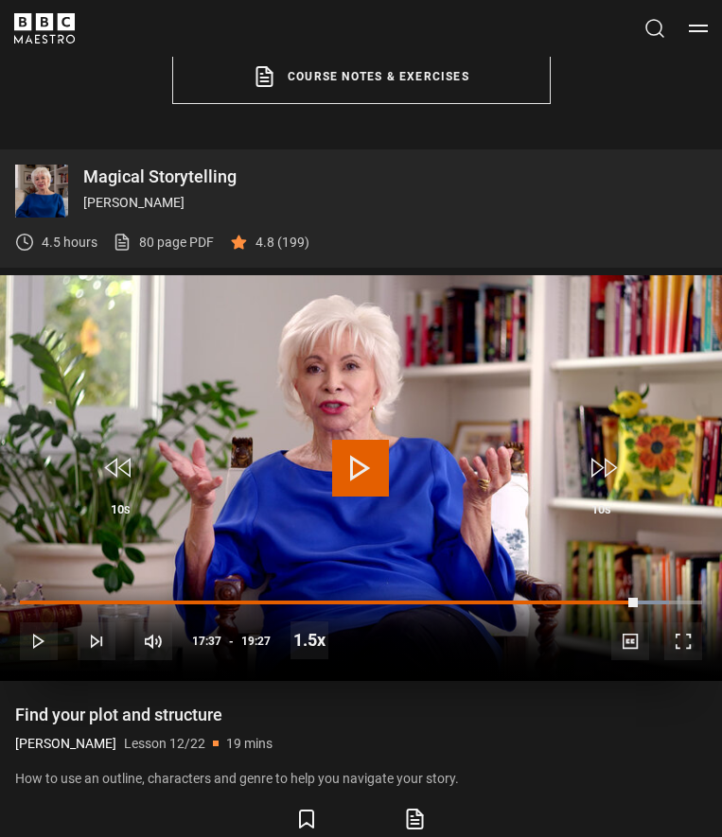
click at [353, 477] on span "Video Player" at bounding box center [360, 468] width 57 height 57
click at [361, 441] on span "Video Player" at bounding box center [360, 468] width 57 height 57
click at [364, 450] on span "Video Player" at bounding box center [360, 468] width 57 height 57
click at [362, 457] on span "Video Player" at bounding box center [360, 468] width 57 height 57
click at [361, 460] on span "Video Player" at bounding box center [360, 468] width 57 height 57
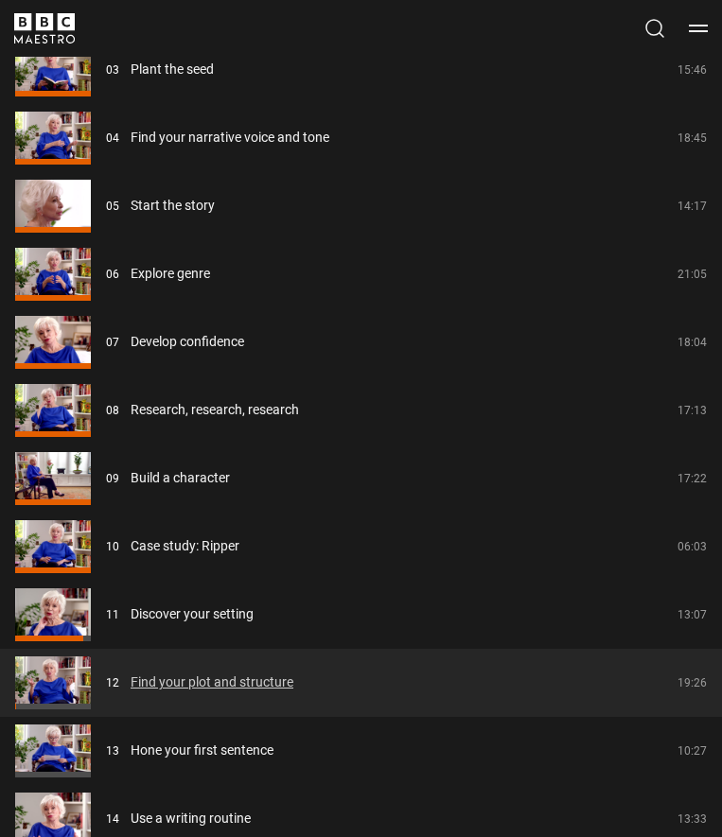
scroll to position [2248, 0]
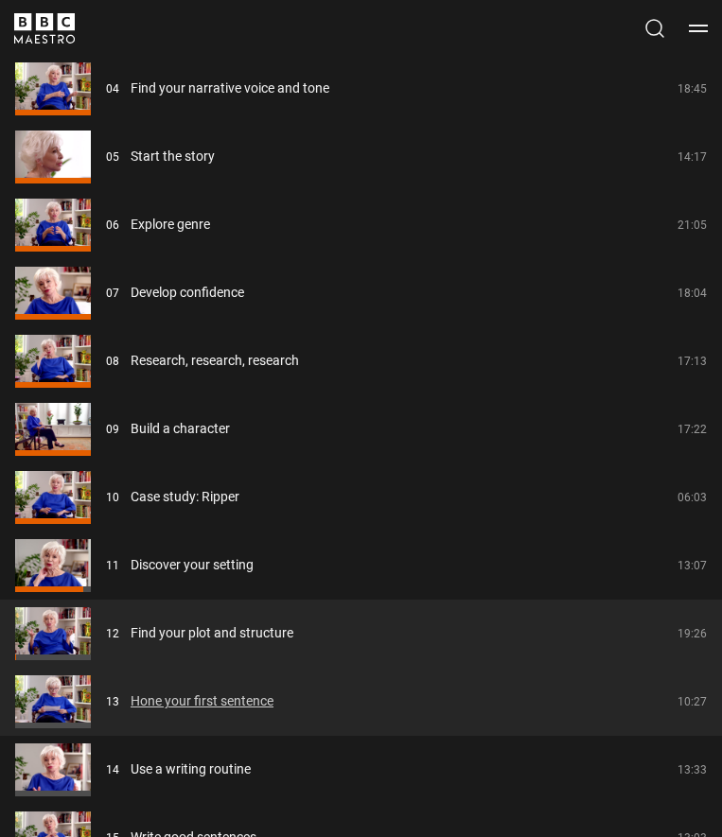
click at [248, 704] on link "Hone your first sentence" at bounding box center [202, 702] width 143 height 20
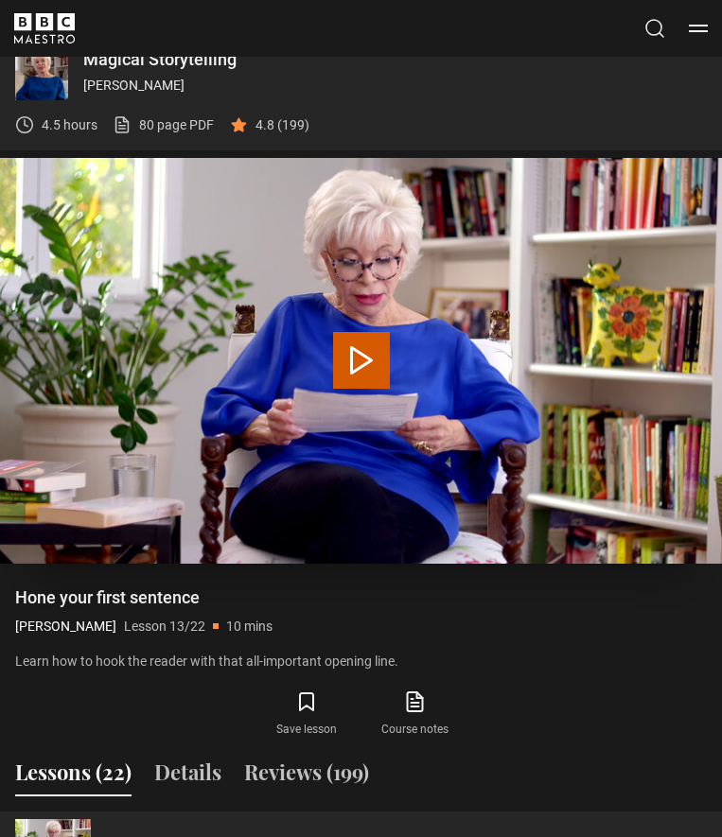
click at [385, 355] on button "Play Lesson Hone your first sentence" at bounding box center [361, 360] width 57 height 57
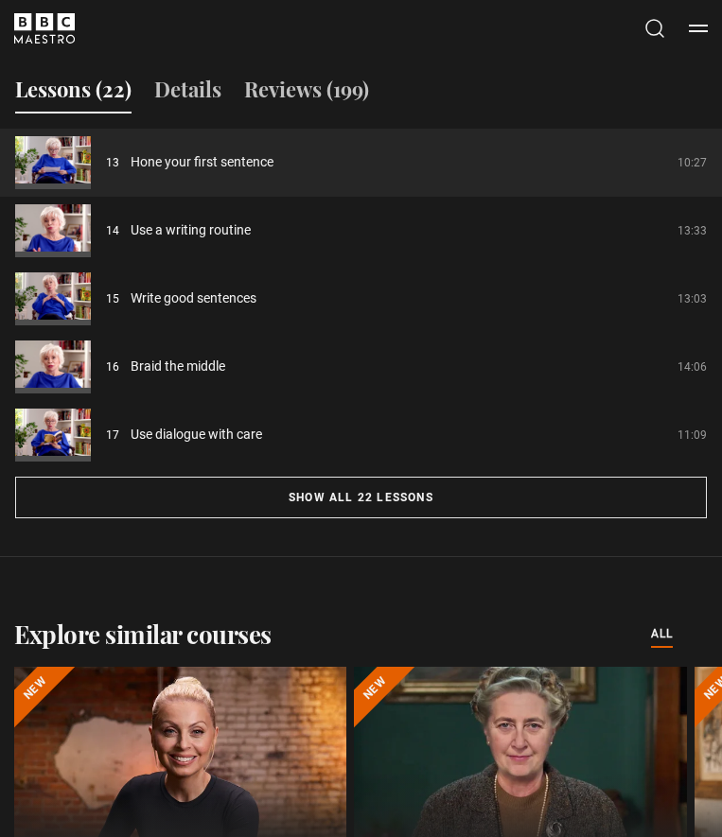
scroll to position [1877, 0]
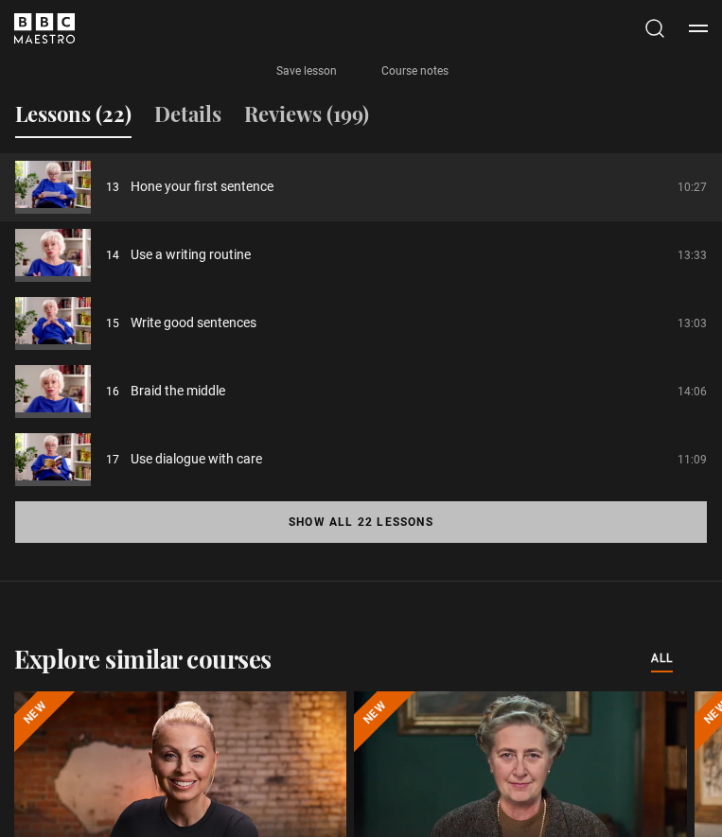
click at [431, 522] on button "Show all 22 lessons" at bounding box center [361, 522] width 692 height 42
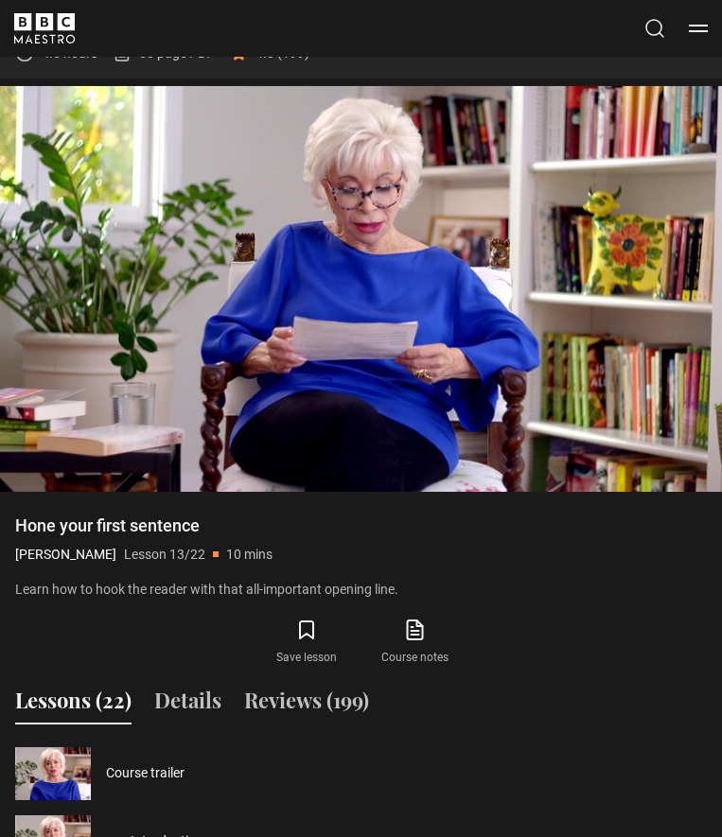
scroll to position [1277, 0]
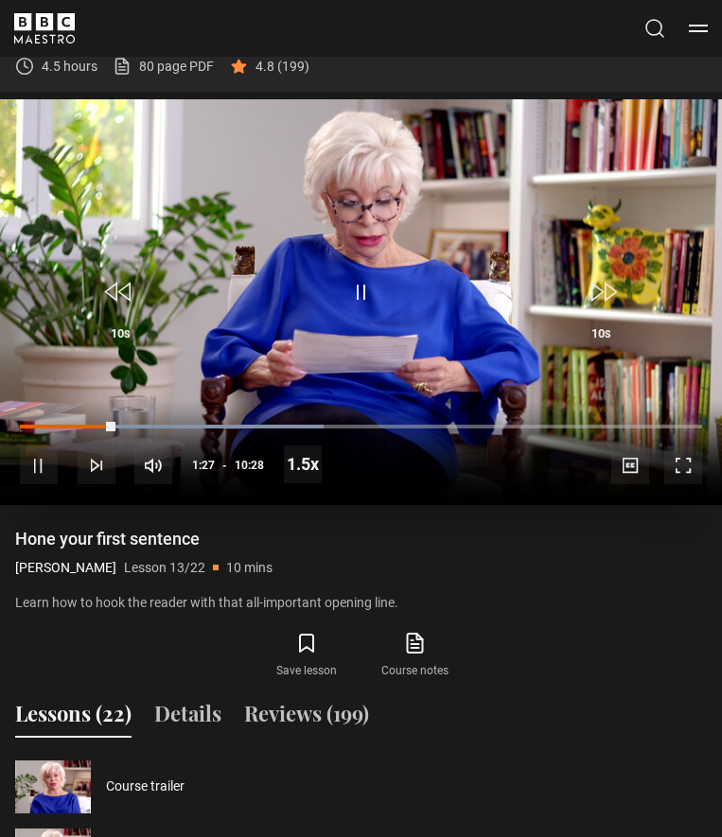
click at [371, 284] on span "Video Player" at bounding box center [360, 292] width 57 height 57
click at [372, 287] on span "Video Player" at bounding box center [360, 292] width 57 height 57
click at [604, 296] on span "Video Player" at bounding box center [601, 292] width 57 height 57
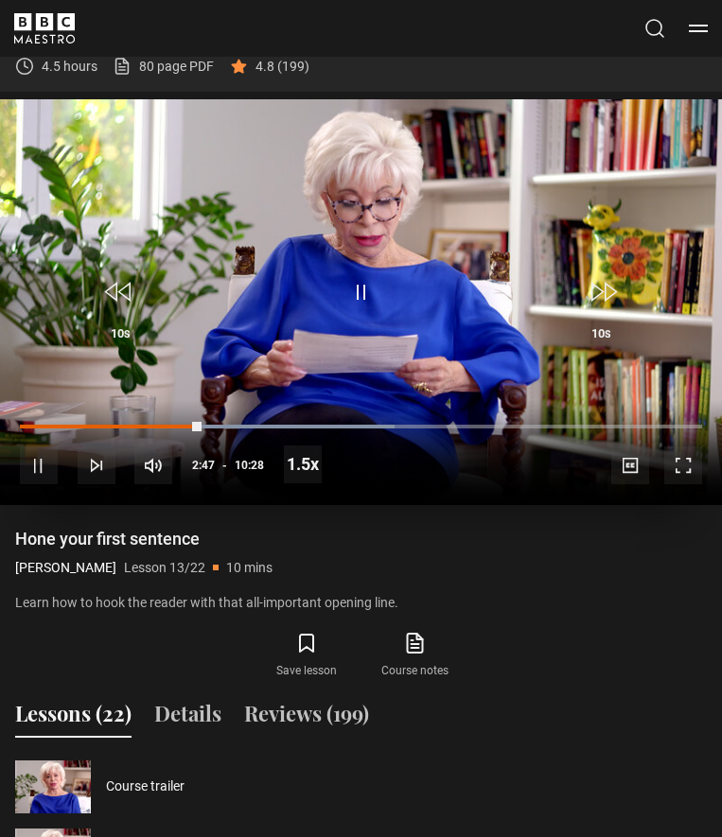
click at [604, 298] on span "Video Player" at bounding box center [601, 292] width 57 height 57
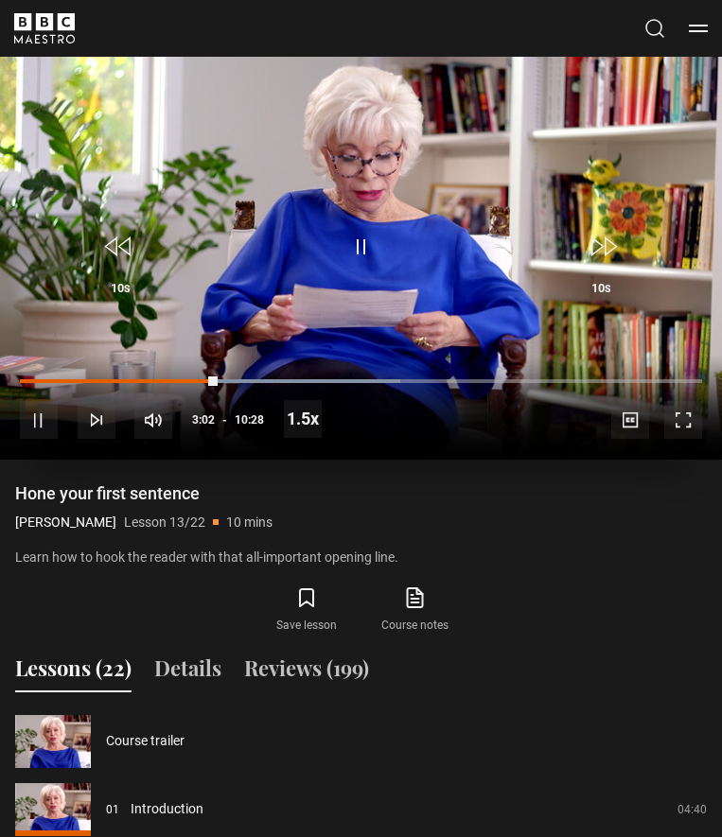
scroll to position [1325, 0]
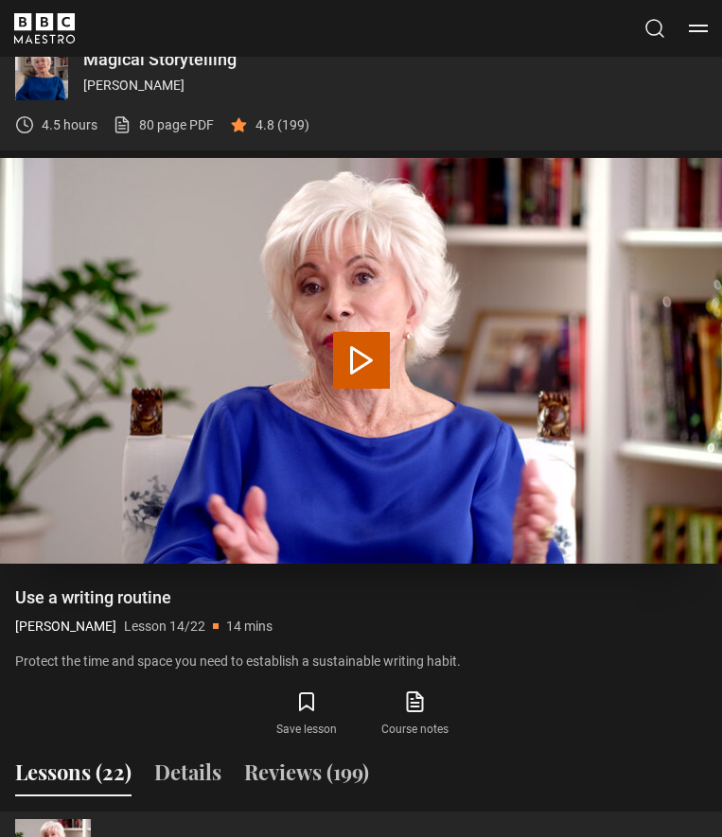
click at [342, 340] on button "Play Lesson Use a writing routine" at bounding box center [361, 360] width 57 height 57
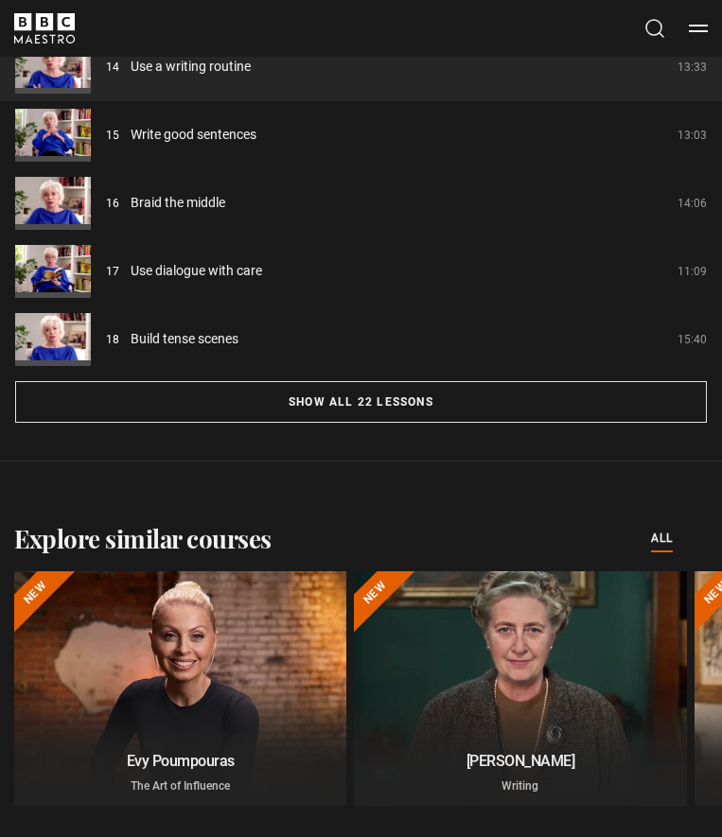
scroll to position [1967, 0]
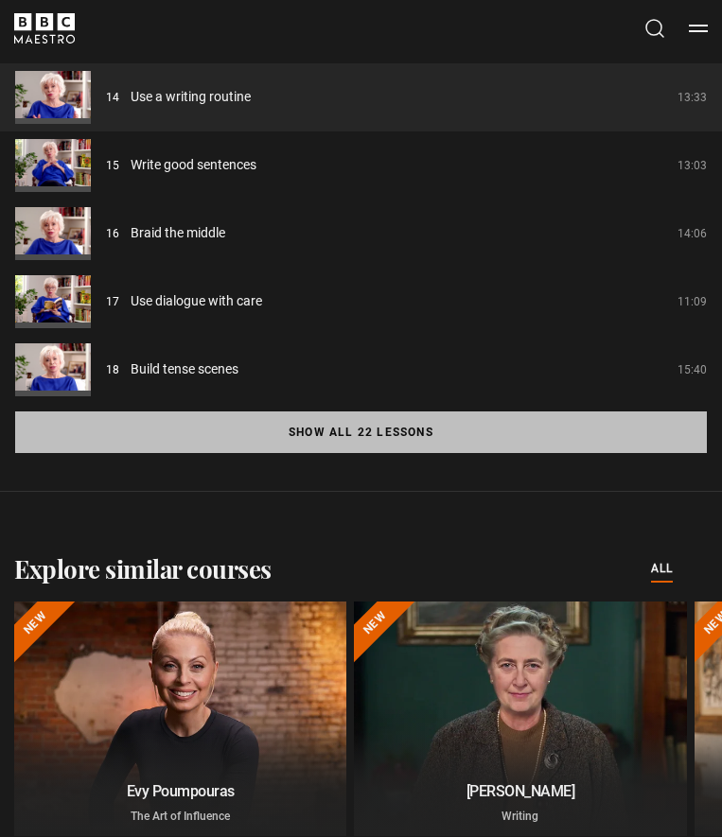
click at [424, 425] on button "Show all 22 lessons" at bounding box center [361, 433] width 692 height 42
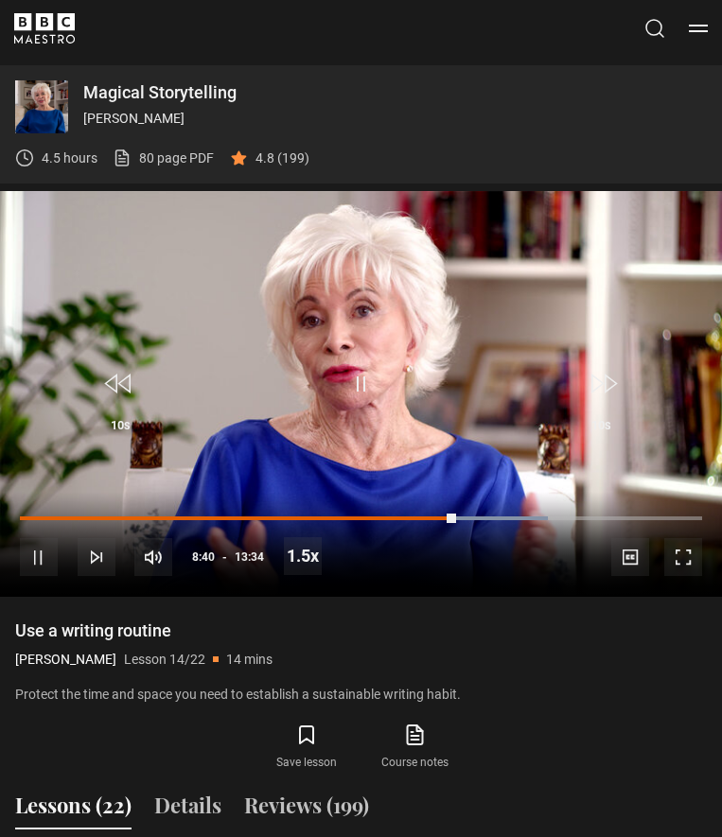
scroll to position [1185, 0]
click at [617, 375] on span "Video Player" at bounding box center [601, 384] width 57 height 57
click at [597, 385] on span "Video Player" at bounding box center [601, 384] width 57 height 57
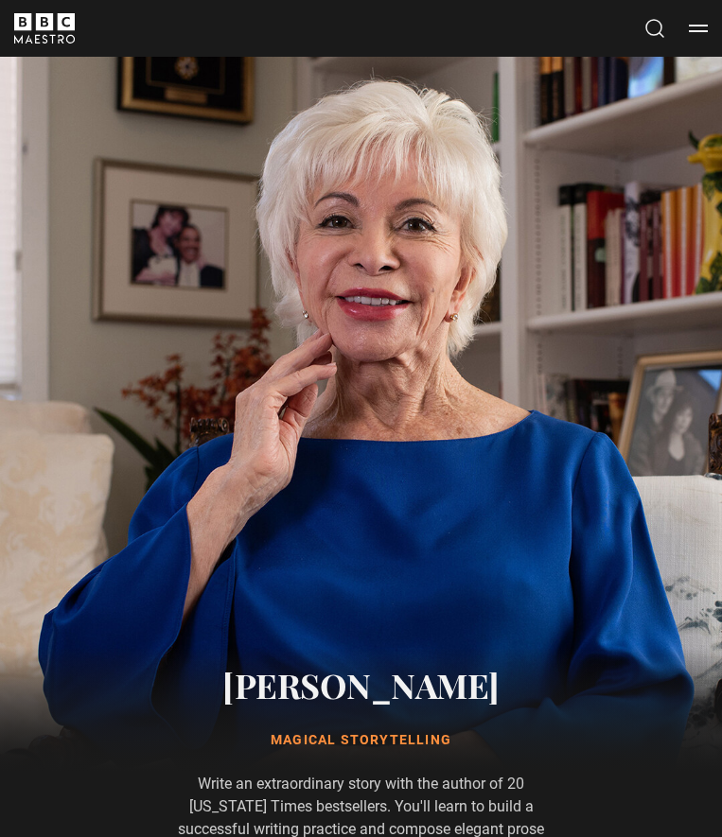
scroll to position [0, 0]
click at [48, 31] on icon "BBC Maestro" at bounding box center [44, 28] width 61 height 30
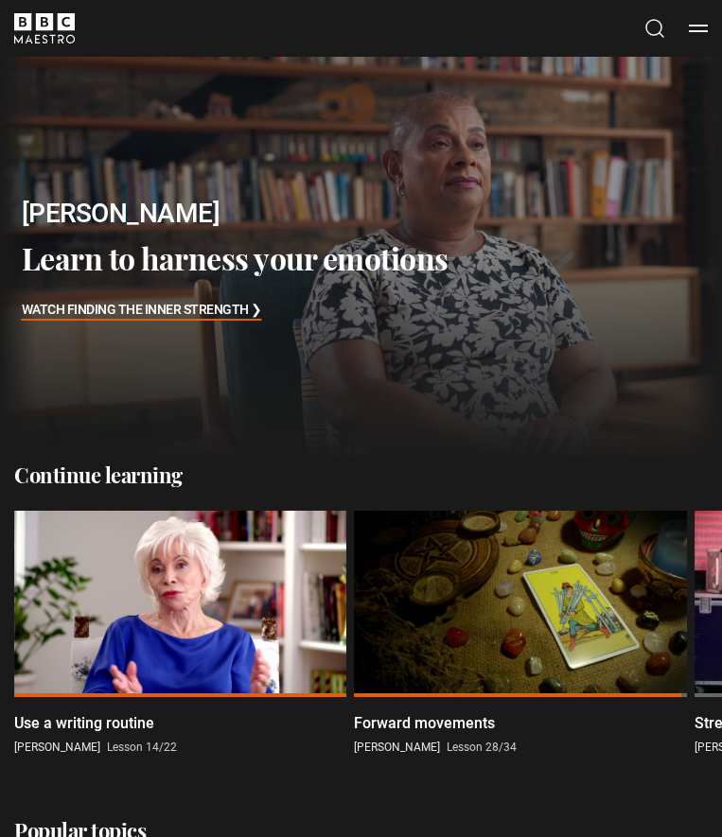
click at [698, 33] on button "Menu" at bounding box center [698, 28] width 19 height 19
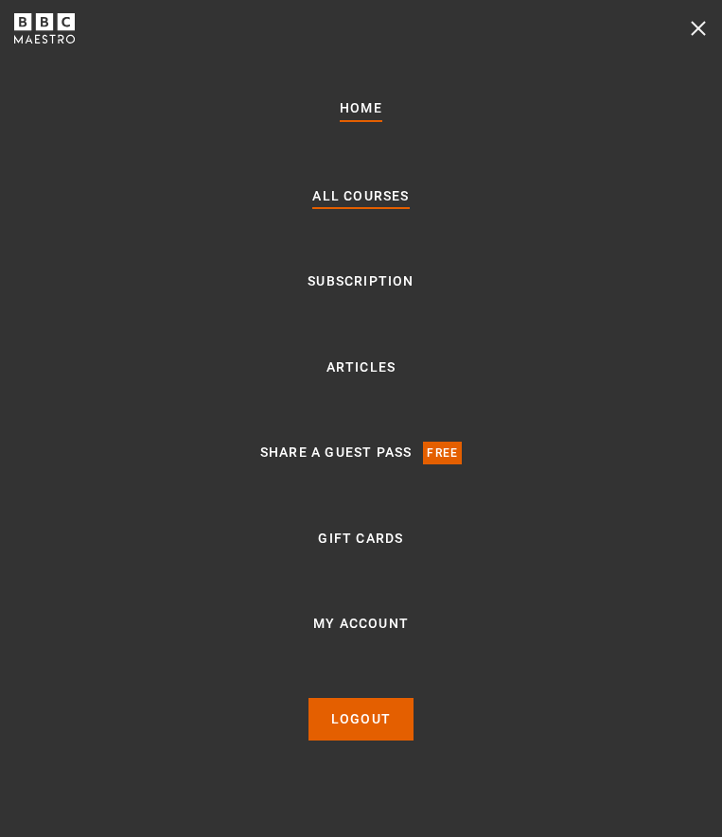
click at [380, 205] on link "All Courses" at bounding box center [360, 196] width 96 height 23
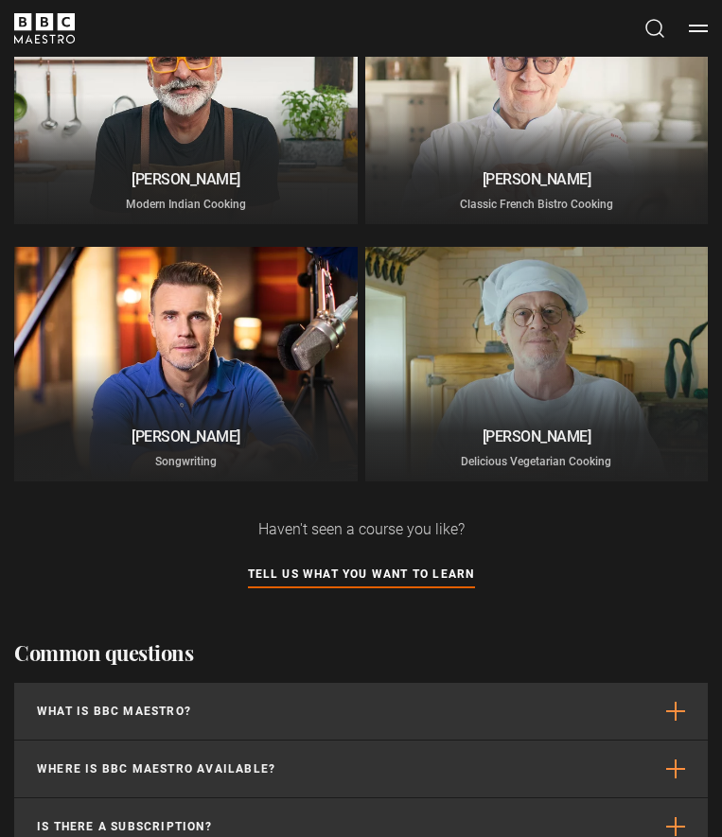
scroll to position [5640, 1]
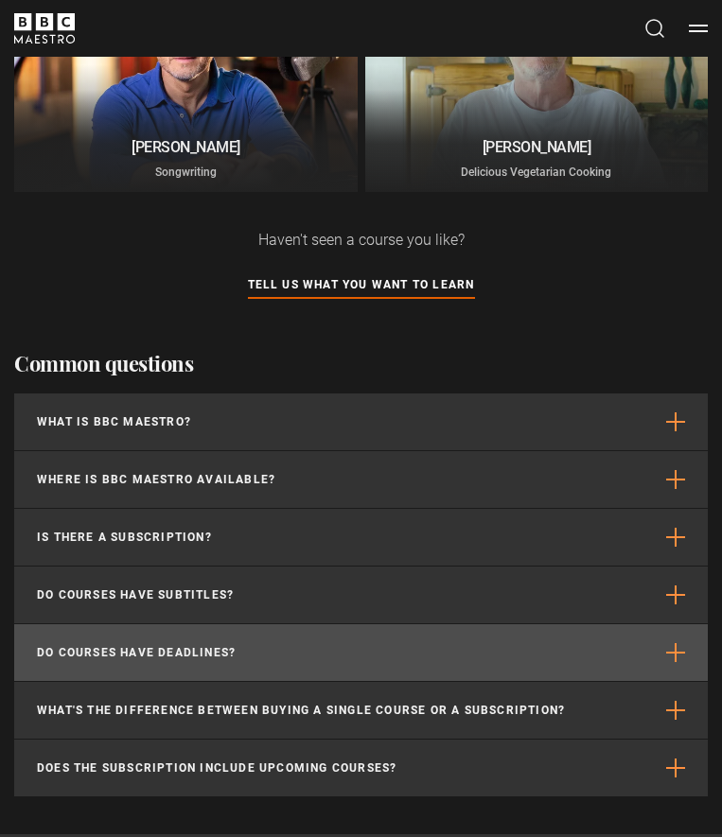
click at [267, 649] on button "Do courses have deadlines?" at bounding box center [360, 652] width 693 height 57
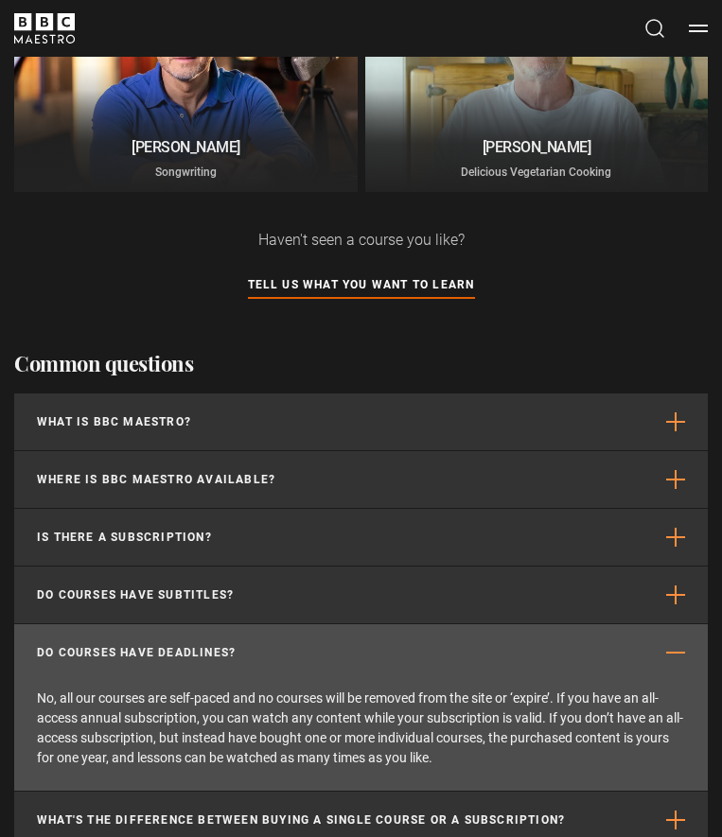
click at [267, 649] on button "Do courses have deadlines?" at bounding box center [360, 652] width 693 height 57
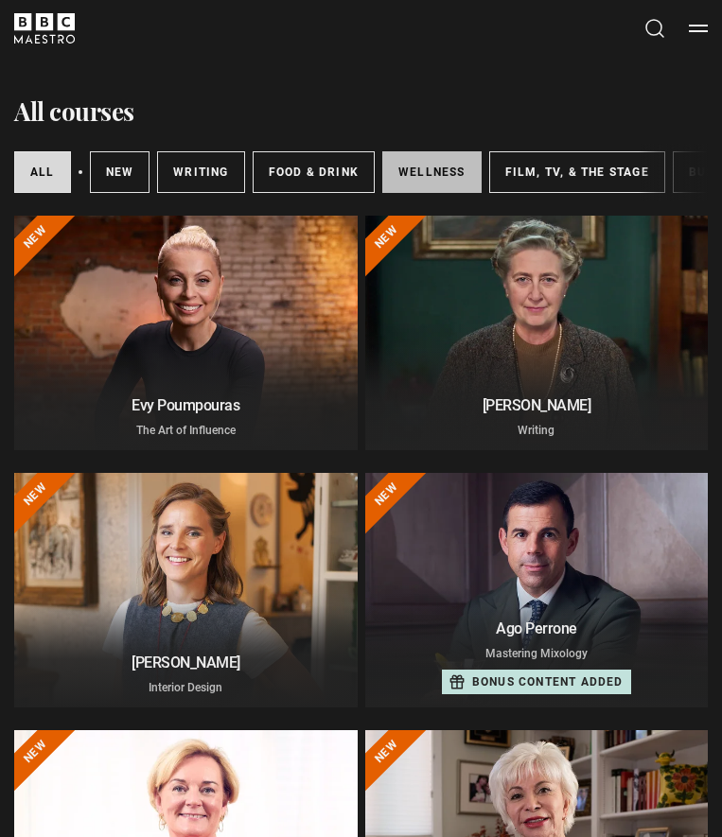
click at [405, 175] on link "Wellness" at bounding box center [431, 172] width 99 height 42
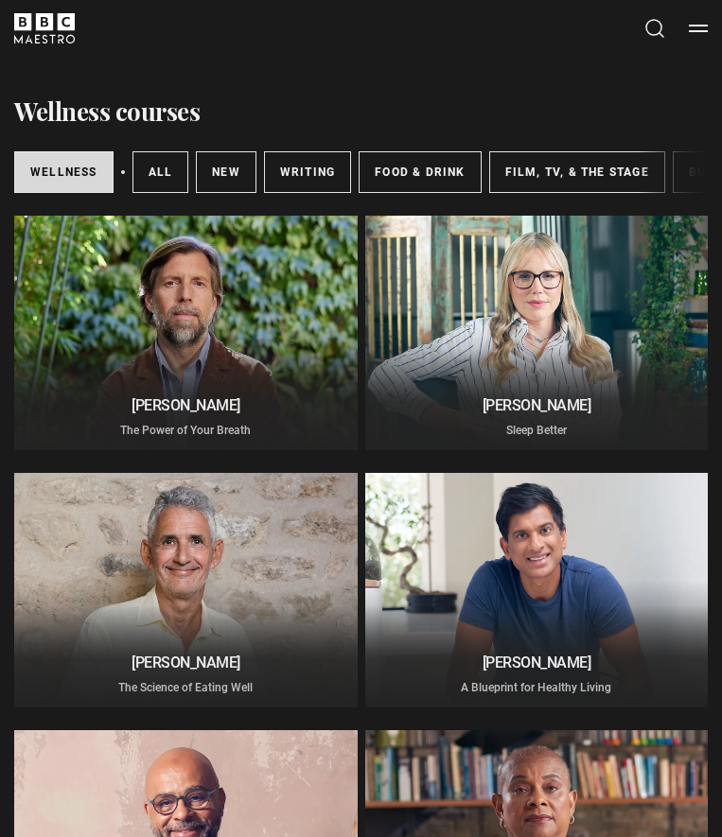
click at [692, 175] on div "Wellness All courses New courses Writing Food & Drink Film, TV, & The Stage Bus…" at bounding box center [360, 172] width 693 height 57
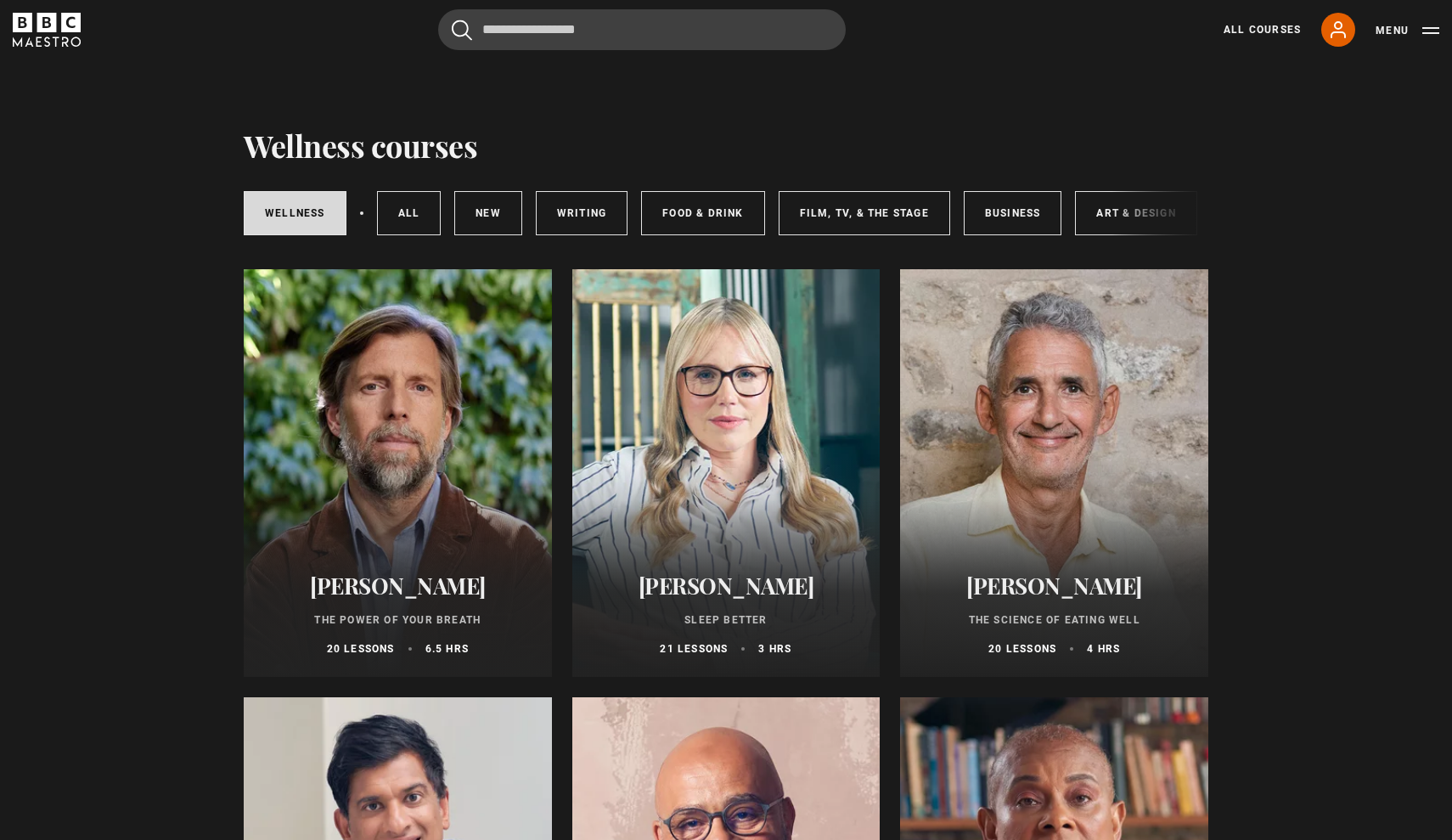
click at [647, 222] on div "Wellness All courses New courses Writing Food & Drink Film, TV, & The Stage Bus…" at bounding box center [726, 213] width 965 height 57
click at [647, 216] on div "Wellness All courses New courses Writing Food & Drink Film, TV, & The Stage Bus…" at bounding box center [726, 213] width 965 height 57
click at [647, 214] on link "Art & Design" at bounding box center [1135, 213] width 121 height 44
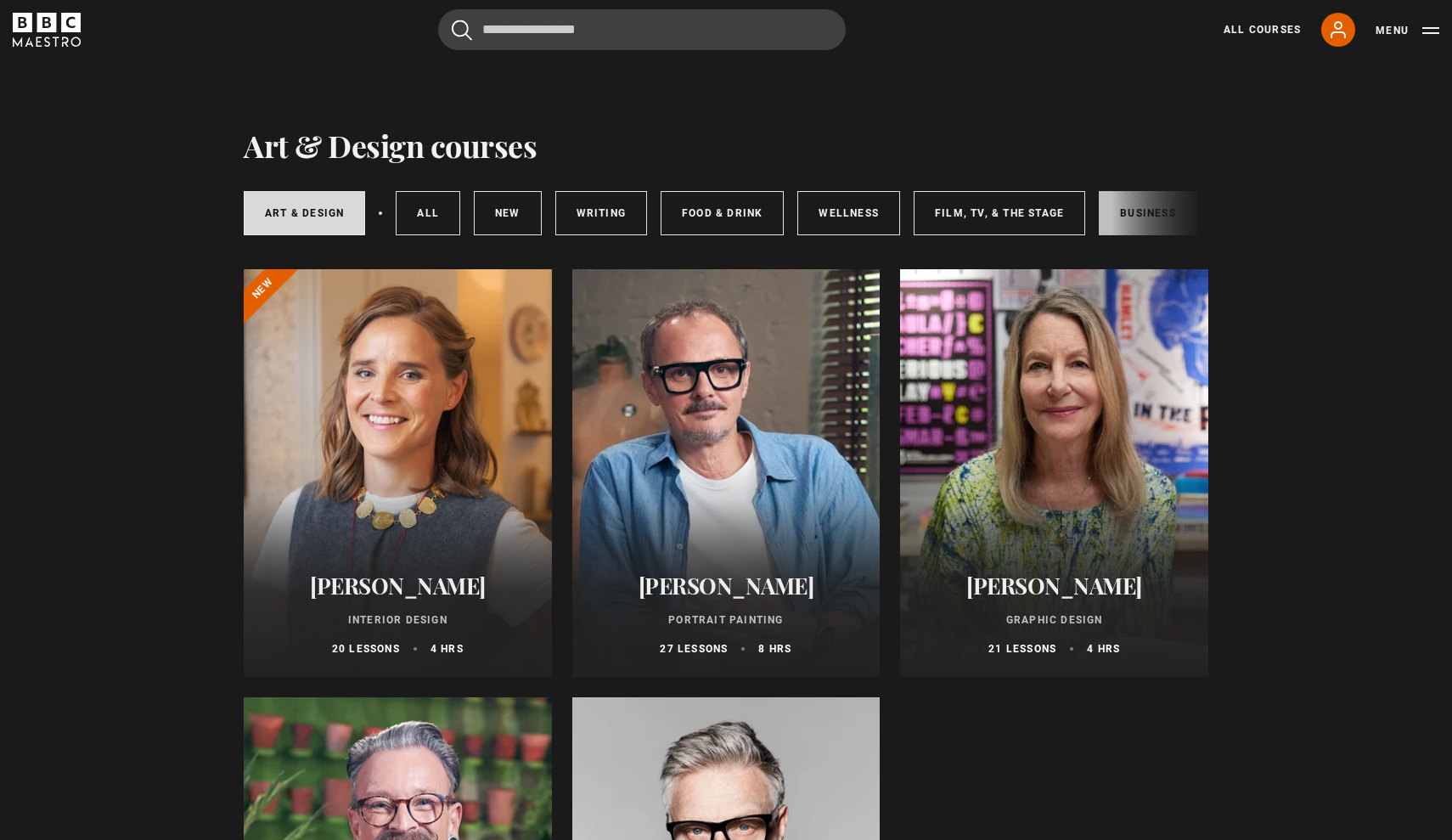
click at [1110, 215] on link "Business" at bounding box center [1148, 213] width 99 height 44
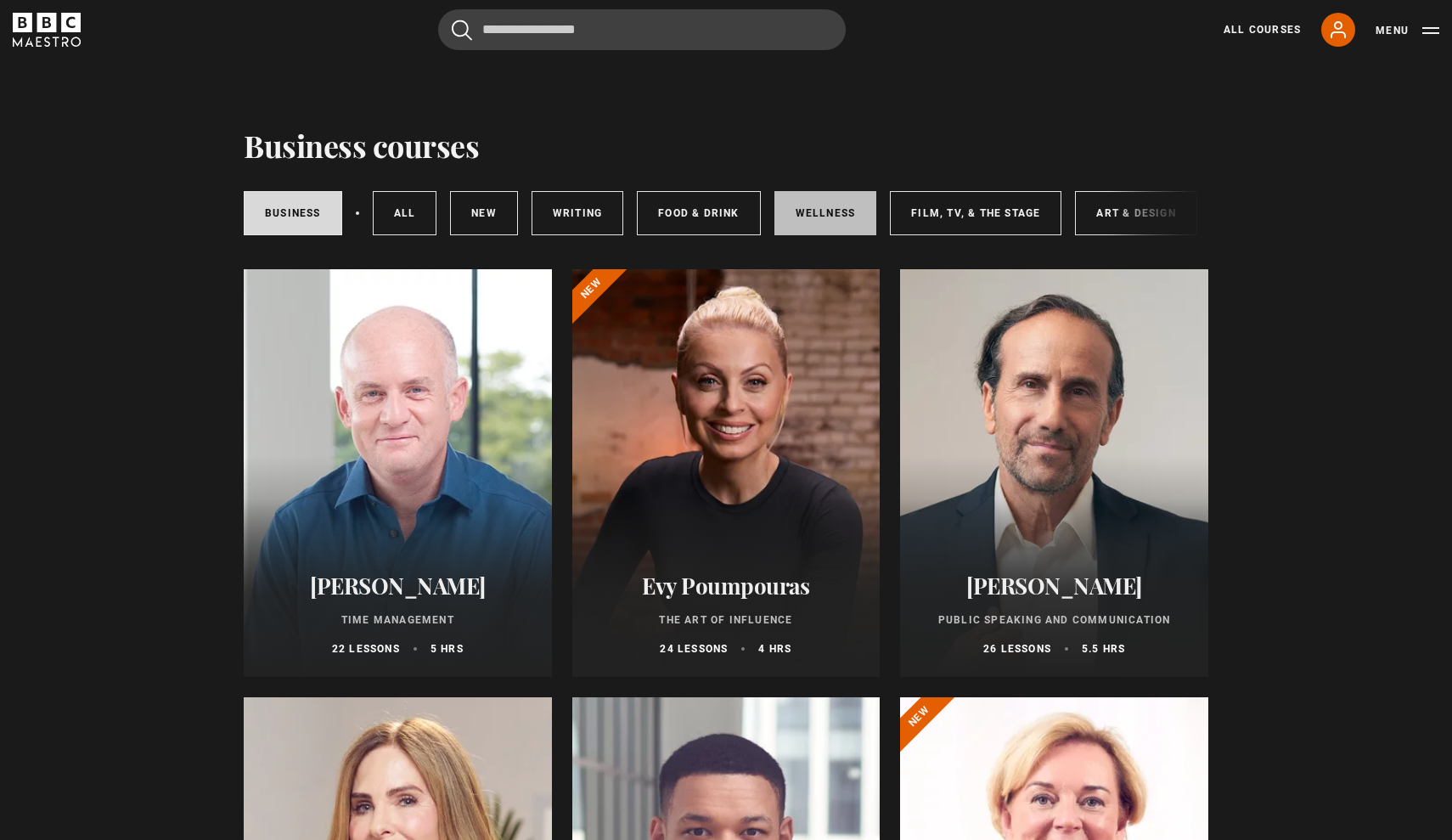
click at [820, 210] on link "Wellness" at bounding box center [826, 213] width 102 height 44
